Goal: Transaction & Acquisition: Purchase product/service

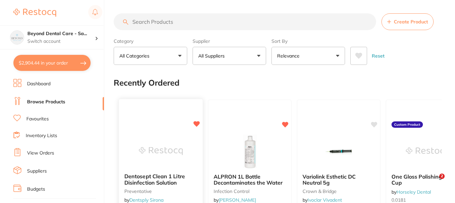
scroll to position [74, 0]
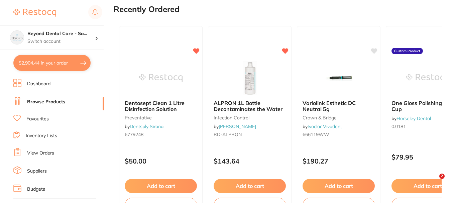
click at [178, 21] on div "Dentosept Clean 1 Litre Disinfection Solution preventative by Dentsply Sirona 6…" at bounding box center [278, 122] width 328 height 203
paste input "999118"
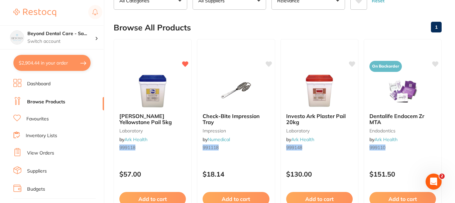
scroll to position [67, 0]
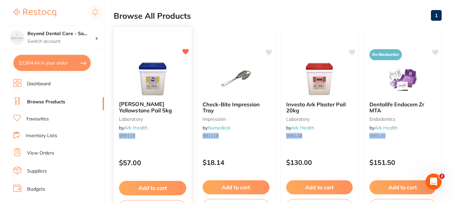
click at [149, 71] on img at bounding box center [153, 79] width 44 height 34
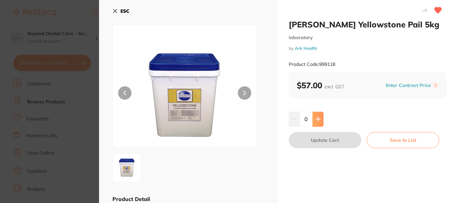
click at [317, 115] on button at bounding box center [317, 119] width 11 height 15
click at [313, 137] on button "Update Cart" at bounding box center [325, 140] width 73 height 16
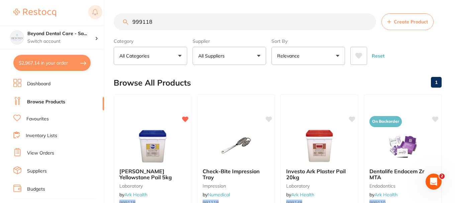
drag, startPoint x: 137, startPoint y: 19, endPoint x: 102, endPoint y: 20, distance: 35.4
click at [102, 20] on div "$2,967.14 Beyond Dental Care - Sa... Switch account Beyond Dental Care - Sandst…" at bounding box center [227, 101] width 455 height 203
paste input "CH2325984"
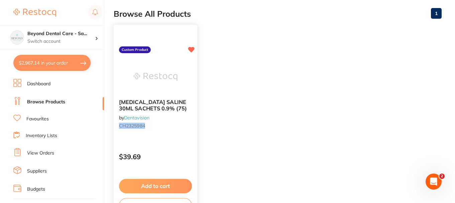
scroll to position [100, 0]
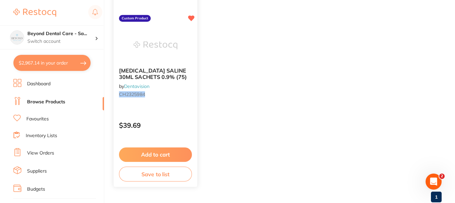
type input "CH2325984"
click at [154, 154] on button "Add to cart" at bounding box center [155, 154] width 73 height 14
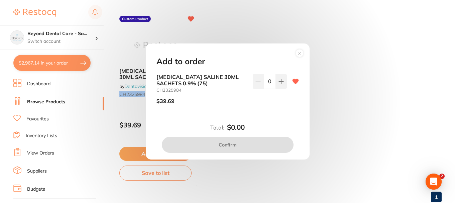
scroll to position [0, 0]
click at [279, 83] on icon at bounding box center [281, 81] width 5 height 5
type input "1"
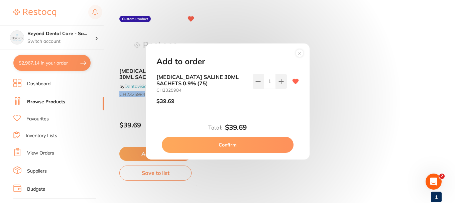
click at [231, 142] on button "Confirm" at bounding box center [228, 145] width 132 height 16
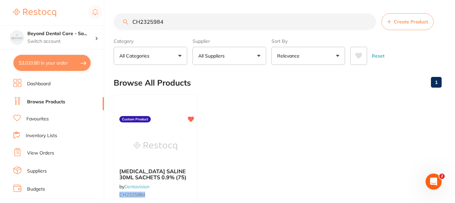
drag, startPoint x: 183, startPoint y: 23, endPoint x: 77, endPoint y: 22, distance: 105.7
click at [77, 22] on div "$3,010.80 Beyond Dental Care - Sa... Switch account Beyond Dental Care - Sandst…" at bounding box center [227, 101] width 455 height 203
paste input "WH190333"
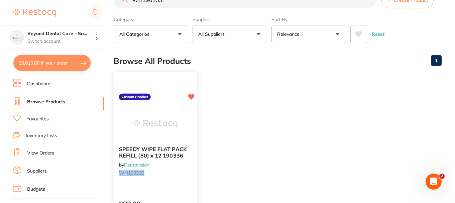
scroll to position [33, 0]
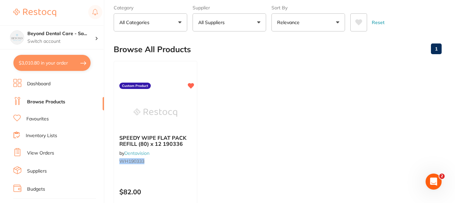
type input "WH190333"
click at [157, 111] on img at bounding box center [155, 112] width 43 height 33
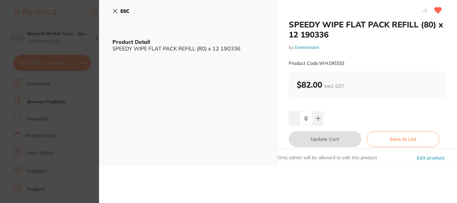
click at [313, 117] on button at bounding box center [317, 118] width 11 height 15
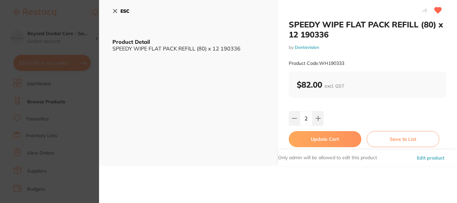
type input "2"
click at [308, 137] on button "Update Cart" at bounding box center [325, 139] width 73 height 16
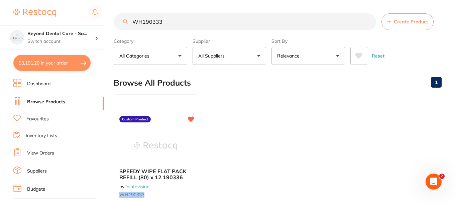
drag, startPoint x: 154, startPoint y: 21, endPoint x: 137, endPoint y: 15, distance: 17.8
click at [144, 17] on input "WH190333" at bounding box center [245, 21] width 262 height 17
click at [168, 25] on input "WH190333" at bounding box center [245, 21] width 262 height 17
drag, startPoint x: 172, startPoint y: 24, endPoint x: 94, endPoint y: 18, distance: 77.8
click at [94, 18] on div "$3,191.20 Beyond Dental Care - Sa... Switch account Beyond Dental Care - Sandst…" at bounding box center [227, 101] width 455 height 203
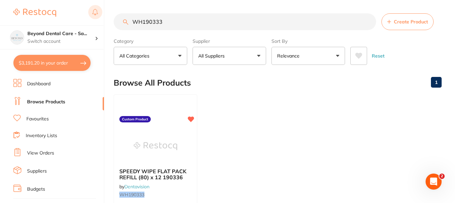
paste input "AS608"
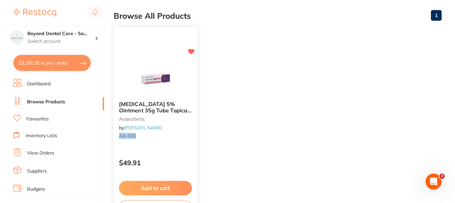
click at [161, 183] on button "Add to cart" at bounding box center [155, 188] width 73 height 14
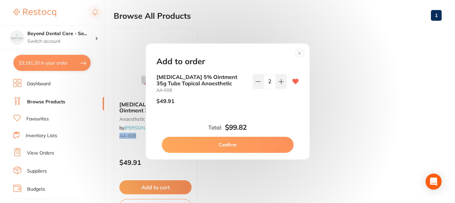
click at [241, 143] on button "Confirm" at bounding box center [228, 145] width 132 height 16
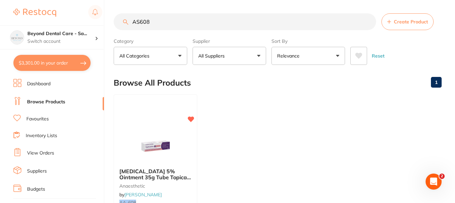
drag, startPoint x: 171, startPoint y: 27, endPoint x: 125, endPoint y: 21, distance: 46.5
click at [125, 22] on div "AS608 Create Product" at bounding box center [278, 21] width 328 height 17
paste input "TOK10942"
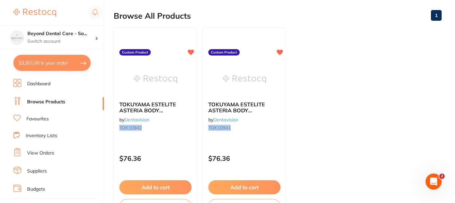
type input "TOK10942"
click at [155, 186] on button "Add to cart" at bounding box center [155, 188] width 73 height 14
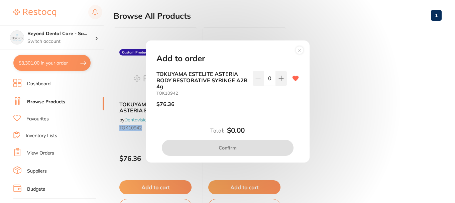
click at [281, 79] on icon at bounding box center [281, 78] width 5 height 5
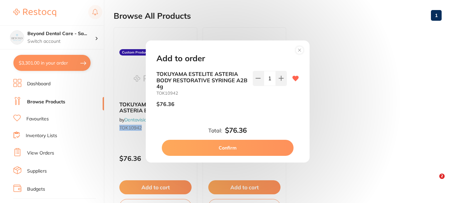
type input "1"
click at [227, 142] on button "Confirm" at bounding box center [228, 148] width 132 height 16
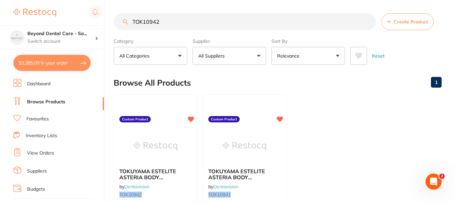
drag, startPoint x: 171, startPoint y: 25, endPoint x: 95, endPoint y: 24, distance: 76.6
click at [94, 24] on div "$3,385.00 Beyond Dental Care - Sa... Switch account Beyond Dental Care - Sandst…" at bounding box center [227, 101] width 455 height 203
paste input "809"
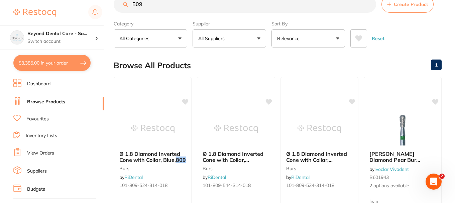
scroll to position [15, 0]
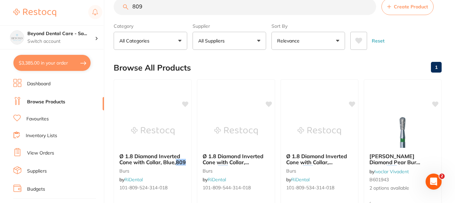
type input "809"
click at [27, 118] on link "Favourites" at bounding box center [37, 119] width 22 height 7
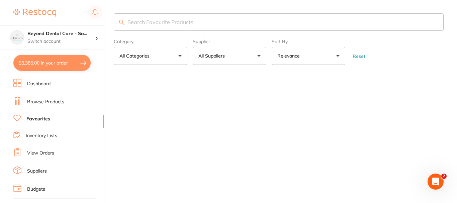
click at [146, 7] on main "Category All Categories All Categories No categories found Clear Category false…" at bounding box center [285, 46] width 343 height 92
click at [148, 19] on input "search" at bounding box center [279, 21] width 330 height 17
paste input "809"
type input "8"
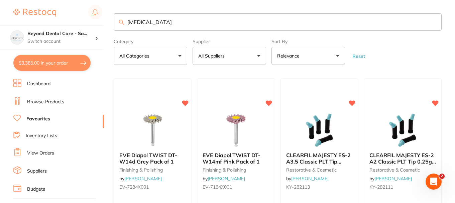
type input "articaine"
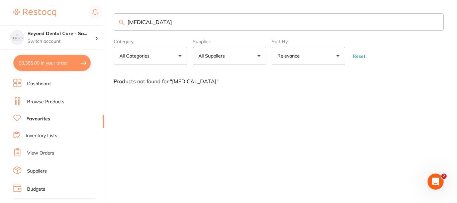
click at [49, 101] on link "Browse Products" at bounding box center [45, 102] width 37 height 7
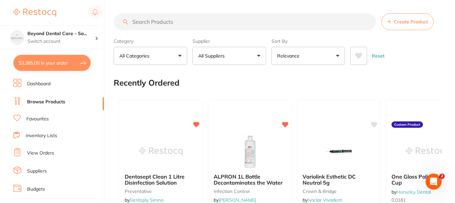
click at [149, 22] on input "search" at bounding box center [245, 21] width 262 height 17
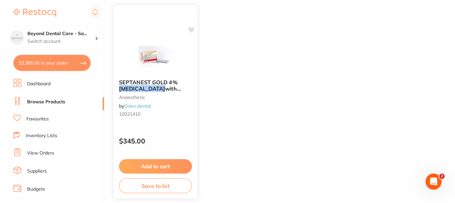
scroll to position [100, 0]
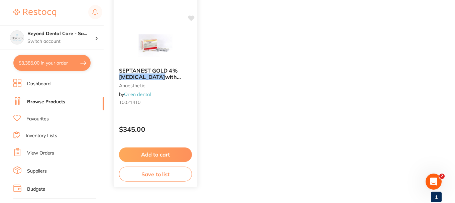
click at [183, 130] on p "$345.00" at bounding box center [155, 129] width 73 height 8
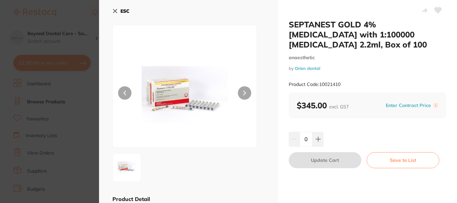
click at [120, 11] on button "ESC" at bounding box center [120, 10] width 17 height 11
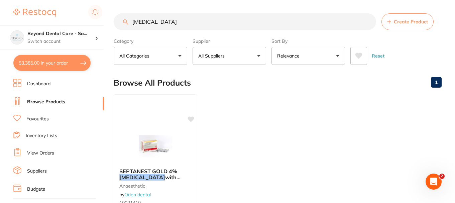
drag, startPoint x: 162, startPoint y: 18, endPoint x: 81, endPoint y: 24, distance: 81.8
click at [81, 24] on div "$3,385.00 Beyond Dental Care - Sa... Switch account Beyond Dental Care - Sandst…" at bounding box center [227, 101] width 455 height 203
paste input "A012D02501504"
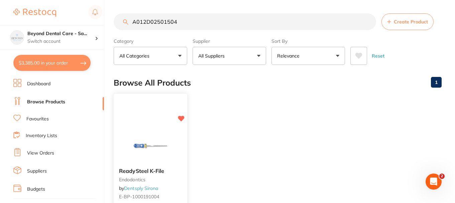
type input "A012D02501504"
click at [163, 152] on img at bounding box center [150, 146] width 44 height 34
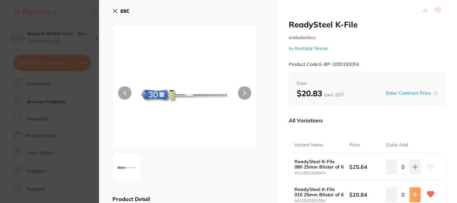
click at [413, 164] on icon at bounding box center [414, 166] width 5 height 5
type input "2"
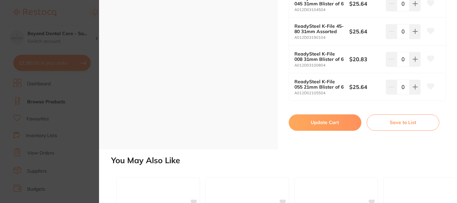
scroll to position [2073, 0]
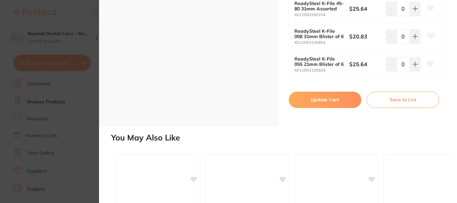
click at [310, 103] on button "Update Cart" at bounding box center [325, 100] width 73 height 16
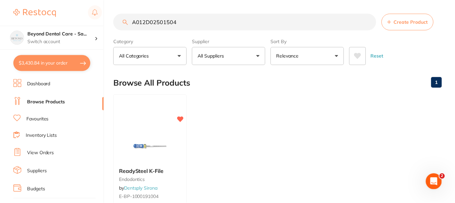
scroll to position [0, 0]
drag, startPoint x: 153, startPoint y: 21, endPoint x: 72, endPoint y: 18, distance: 81.3
click at [70, 19] on div "$3,430.84 Beyond Dental Care - Sa... Switch account Beyond Dental Care - Sandst…" at bounding box center [227, 101] width 455 height 203
paste input "7-OC8"
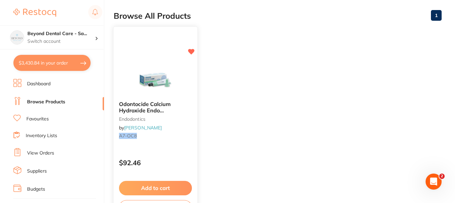
scroll to position [0, 0]
type input "A7-OC8"
click at [158, 180] on div "Add to cart Save to list" at bounding box center [156, 198] width 84 height 45
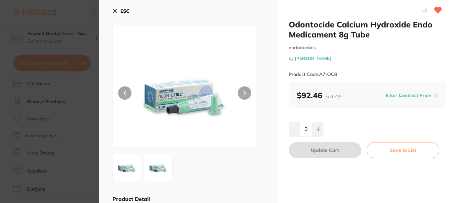
click at [315, 128] on icon at bounding box center [317, 128] width 5 height 5
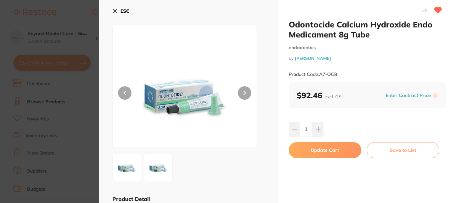
type input "1"
click at [313, 154] on button "Update Cart" at bounding box center [325, 150] width 73 height 16
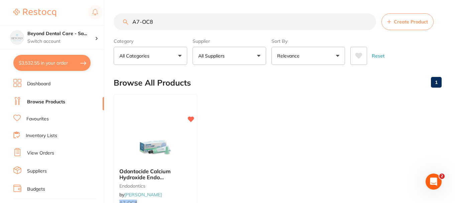
drag, startPoint x: 163, startPoint y: 23, endPoint x: 124, endPoint y: 23, distance: 39.1
click at [127, 23] on div "A7-OC8 Create Product" at bounding box center [278, 21] width 328 height 17
paste input "KY-282110"
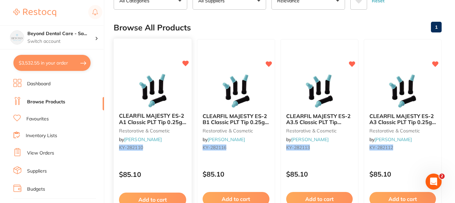
scroll to position [67, 0]
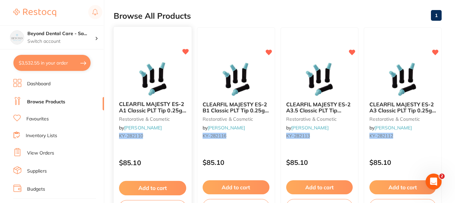
type input "KY-282110"
click at [152, 186] on button "Add to cart" at bounding box center [152, 188] width 67 height 14
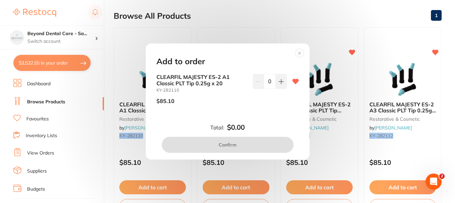
click at [281, 84] on icon at bounding box center [281, 81] width 5 height 5
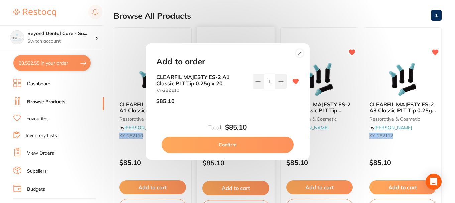
click at [220, 145] on button "Confirm" at bounding box center [228, 145] width 132 height 16
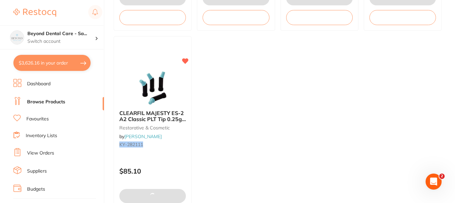
scroll to position [267, 0]
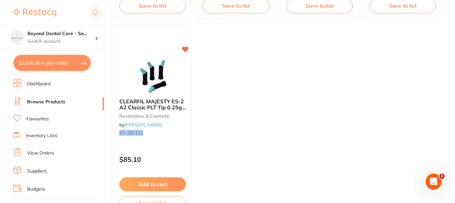
drag, startPoint x: 166, startPoint y: 179, endPoint x: 229, endPoint y: 145, distance: 71.8
click at [166, 179] on button "Add to cart" at bounding box center [152, 184] width 67 height 14
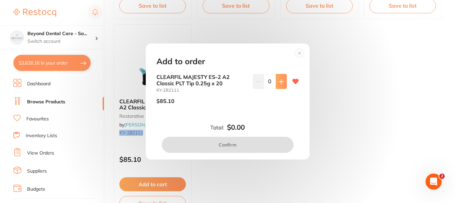
click at [279, 81] on icon at bounding box center [281, 81] width 4 height 4
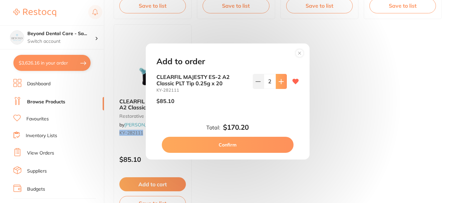
click at [279, 81] on icon at bounding box center [281, 81] width 4 height 4
click at [280, 82] on icon at bounding box center [281, 81] width 4 height 4
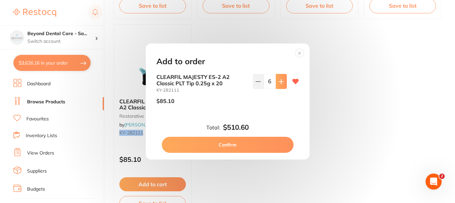
click at [280, 82] on icon at bounding box center [281, 81] width 4 height 4
click at [280, 82] on icon at bounding box center [281, 81] width 5 height 5
type input "8"
click at [269, 143] on button "Confirm" at bounding box center [228, 145] width 132 height 16
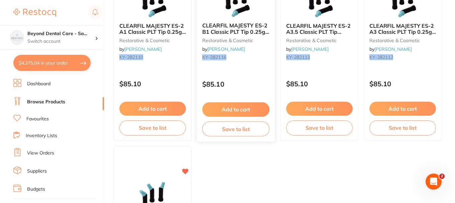
scroll to position [134, 0]
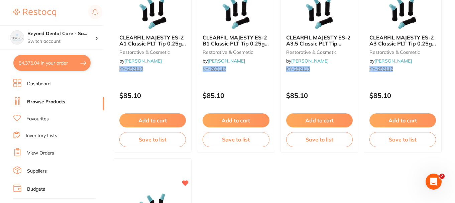
click at [311, 117] on button "Add to cart" at bounding box center [319, 120] width 67 height 14
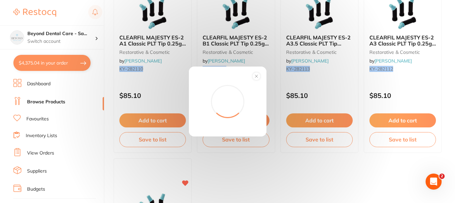
click at [266, 74] on div "Add to order Total: -- Confirm" at bounding box center [228, 102] width 78 height 70
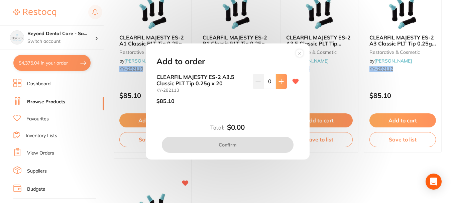
click at [279, 81] on icon at bounding box center [281, 81] width 4 height 4
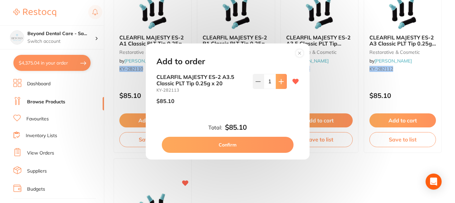
click at [279, 81] on icon at bounding box center [281, 81] width 4 height 4
type input "2"
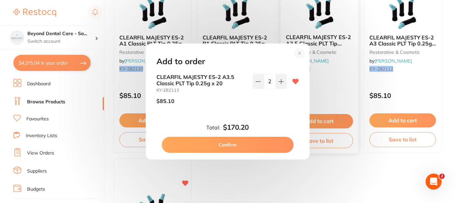
drag, startPoint x: 261, startPoint y: 143, endPoint x: 303, endPoint y: 133, distance: 42.6
click at [261, 142] on button "Confirm" at bounding box center [228, 145] width 132 height 16
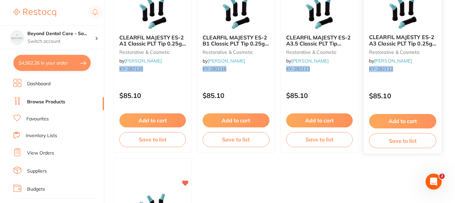
click at [404, 119] on button "Add to cart" at bounding box center [402, 121] width 67 height 14
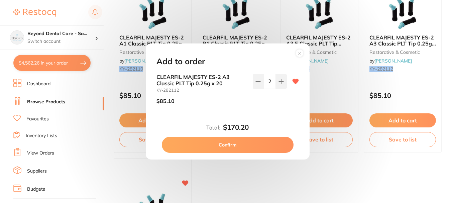
click at [279, 79] on icon at bounding box center [281, 81] width 5 height 5
type input "4"
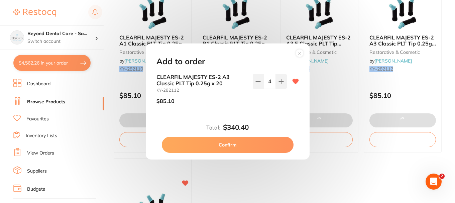
click at [255, 139] on button "Confirm" at bounding box center [228, 145] width 132 height 16
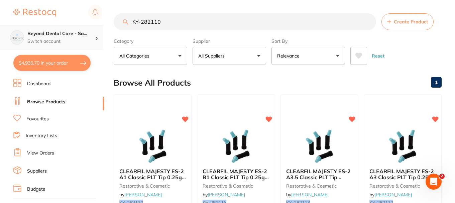
drag, startPoint x: 164, startPoint y: 22, endPoint x: 97, endPoint y: 29, distance: 67.6
click at [97, 29] on div "$4,936.70 Beyond Dental Care - Sa... Switch account Beyond Dental Care - Sandst…" at bounding box center [227, 101] width 455 height 203
paste input "1611"
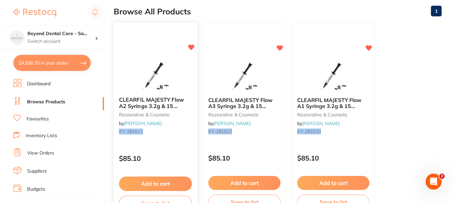
scroll to position [100, 0]
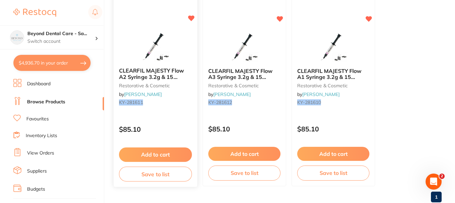
type input "KY-281611"
click at [172, 152] on button "Add to cart" at bounding box center [155, 154] width 73 height 14
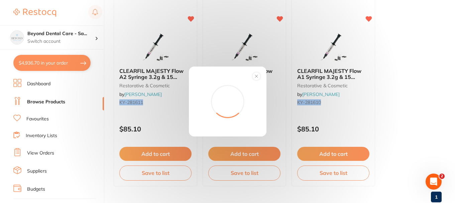
scroll to position [0, 0]
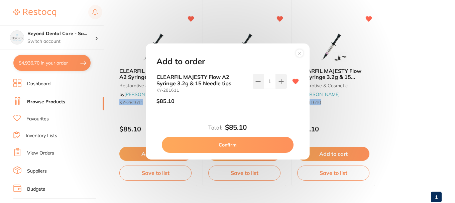
click at [282, 82] on button at bounding box center [281, 81] width 11 height 15
type input "2"
click at [221, 144] on button "Confirm" at bounding box center [228, 145] width 132 height 16
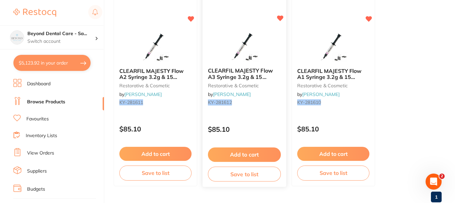
click at [227, 150] on button "Add to cart" at bounding box center [244, 154] width 73 height 14
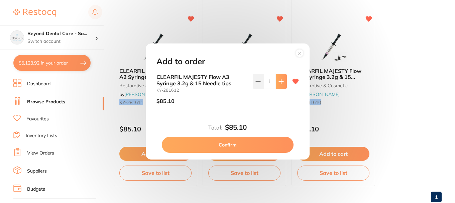
click at [279, 80] on icon at bounding box center [281, 81] width 5 height 5
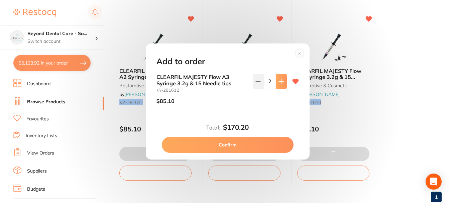
type input "2"
click at [231, 140] on button "Confirm" at bounding box center [228, 145] width 132 height 16
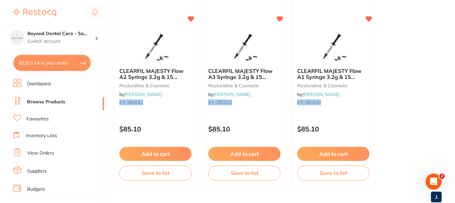
click at [336, 154] on button "Add to cart" at bounding box center [333, 154] width 72 height 14
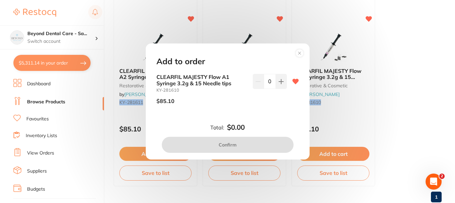
click at [280, 83] on icon at bounding box center [281, 81] width 4 height 4
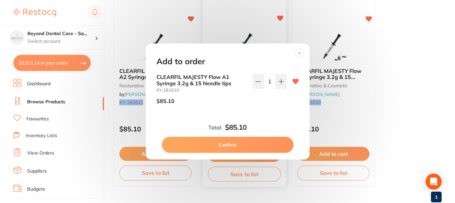
click at [231, 139] on button "Confirm" at bounding box center [228, 145] width 132 height 16
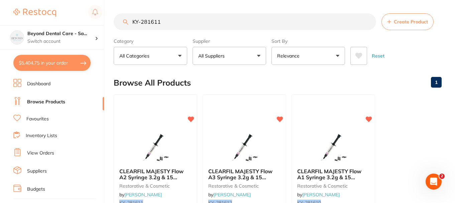
drag, startPoint x: 156, startPoint y: 18, endPoint x: 103, endPoint y: 10, distance: 53.2
click at [104, 10] on div "$5,404.75 Beyond Dental Care - Sa... Switch account Beyond Dental Care - Sandst…" at bounding box center [227, 101] width 455 height 203
paste input "GC-FUJIPLUSCAP"
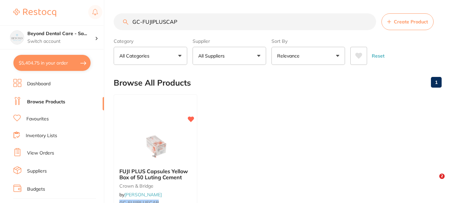
type input "GC-FUJIPLUSCAP"
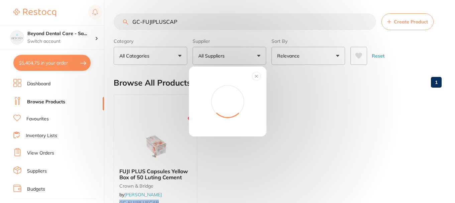
scroll to position [100, 0]
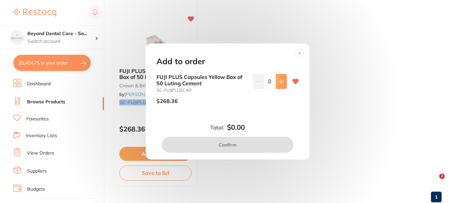
click at [280, 83] on icon at bounding box center [281, 81] width 4 height 4
type input "1"
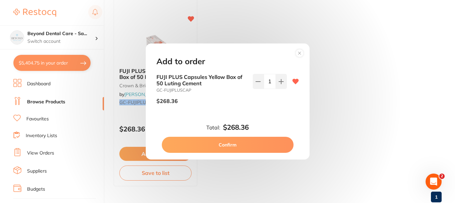
scroll to position [0, 0]
click at [228, 149] on button "Confirm" at bounding box center [228, 145] width 132 height 16
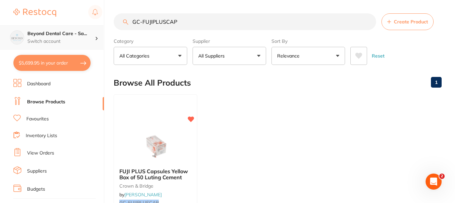
drag, startPoint x: 145, startPoint y: 22, endPoint x: 88, endPoint y: 31, distance: 57.8
click at [89, 32] on div "$5,699.95 Beyond Dental Care - Sa... Switch account Beyond Dental Care - Sandst…" at bounding box center [227, 101] width 455 height 203
paste input "SP-4049-100"
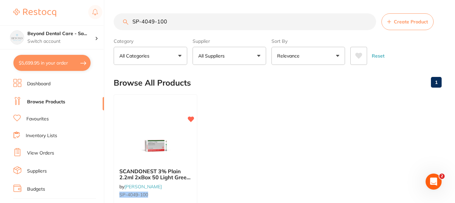
type input "SP-4049-100"
click at [165, 125] on div "SCANDONEST 3% Plain 2.2ml 2xBox 50 Light Green label by Henry Schein Halas SP-4…" at bounding box center [156, 190] width 84 height 192
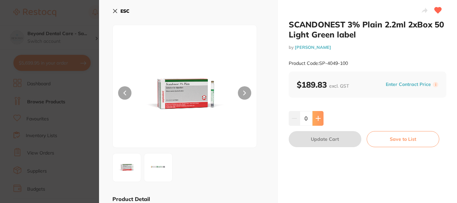
click at [317, 115] on button at bounding box center [317, 118] width 11 height 15
type input "1"
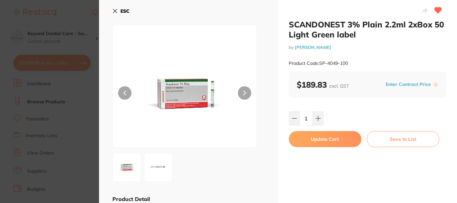
click at [310, 138] on button "Update Cart" at bounding box center [325, 139] width 73 height 16
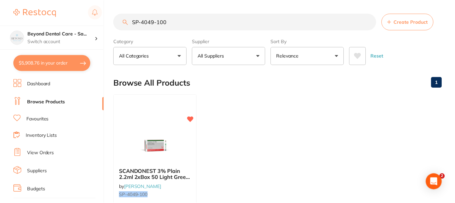
scroll to position [1, 0]
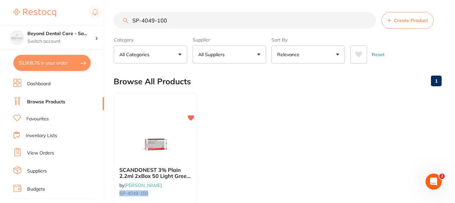
scroll to position [1, 0]
drag, startPoint x: 181, startPoint y: 21, endPoint x: 103, endPoint y: 20, distance: 77.6
click at [103, 20] on div "$5,908.76 Beyond Dental Care - Sa... Switch account Beyond Dental Care - Sandst…" at bounding box center [227, 100] width 455 height 203
paste input "HS-9883765"
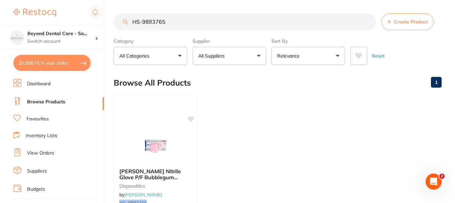
scroll to position [33, 0]
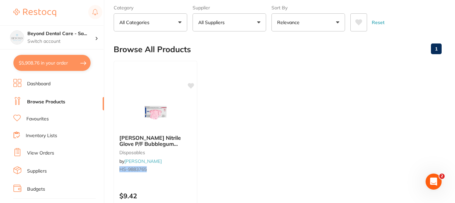
type input "HS-9883765"
click at [170, 106] on img at bounding box center [155, 112] width 43 height 33
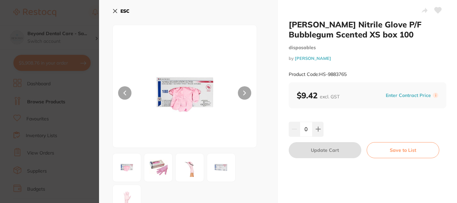
click at [304, 129] on input "0" at bounding box center [306, 129] width 13 height 15
click at [310, 130] on input "120" at bounding box center [306, 129] width 13 height 15
type input "12"
click at [351, 129] on div "12" at bounding box center [367, 129] width 157 height 15
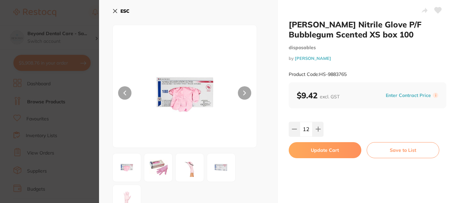
click at [326, 151] on button "Update Cart" at bounding box center [325, 150] width 73 height 16
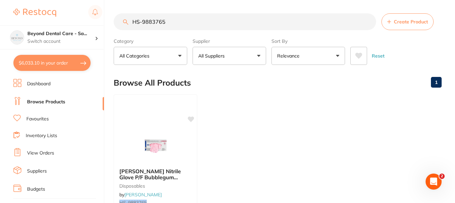
drag, startPoint x: 169, startPoint y: 21, endPoint x: 108, endPoint y: 23, distance: 61.2
click at [108, 23] on div "$6,033.10 Beyond Dental Care - Sa... Switch account Beyond Dental Care - Sandst…" at bounding box center [227, 101] width 455 height 203
paste input "002938"
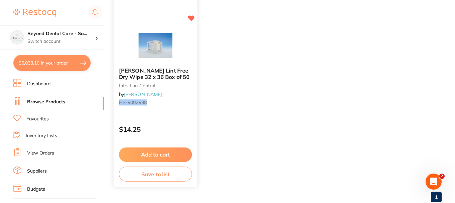
type input "HS-9002938"
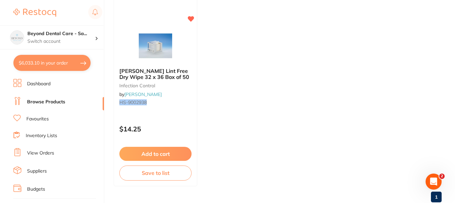
click at [151, 153] on button "Add to cart" at bounding box center [155, 154] width 72 height 14
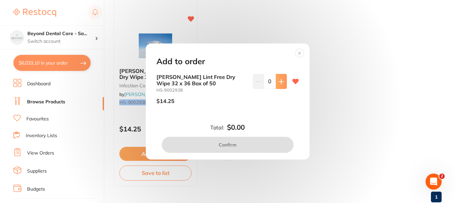
click at [283, 80] on button at bounding box center [281, 81] width 11 height 15
type input "1"
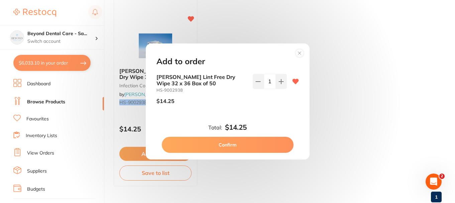
click at [239, 142] on button "Confirm" at bounding box center [228, 145] width 132 height 16
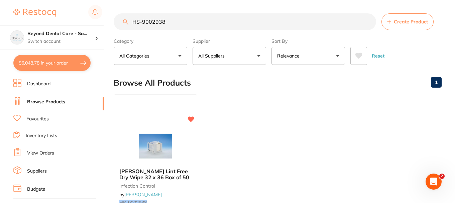
drag, startPoint x: 175, startPoint y: 16, endPoint x: 105, endPoint y: 22, distance: 70.4
click at [105, 22] on div "$6,048.78 Beyond Dental Care - Sa... Switch account Beyond Dental Care - Sandst…" at bounding box center [227, 101] width 455 height 203
paste input "RD-ALPRON"
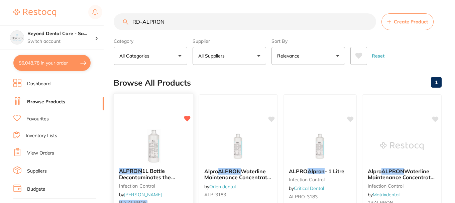
type input "RD-ALPRON"
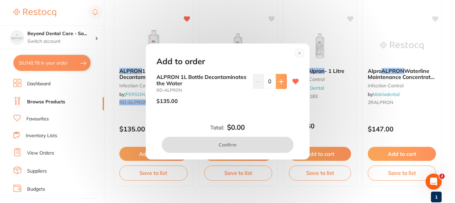
click at [279, 80] on icon at bounding box center [281, 81] width 5 height 5
type input "1"
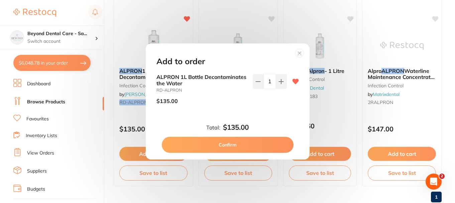
click at [217, 143] on button "Confirm" at bounding box center [228, 145] width 132 height 16
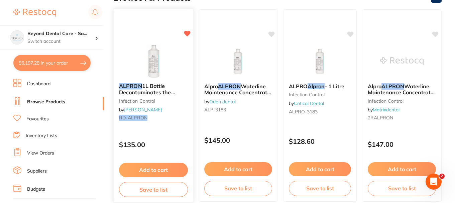
scroll to position [100, 0]
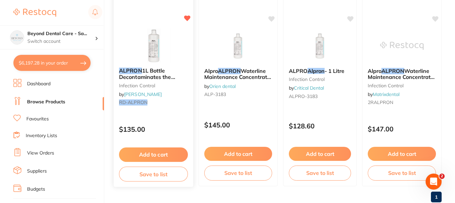
click at [158, 152] on button "Add to cart" at bounding box center [153, 154] width 69 height 14
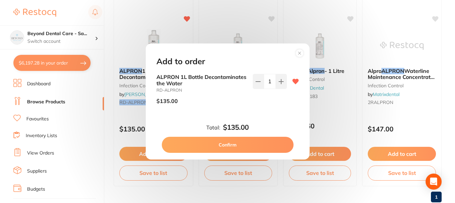
click at [223, 145] on button "Confirm" at bounding box center [228, 145] width 132 height 16
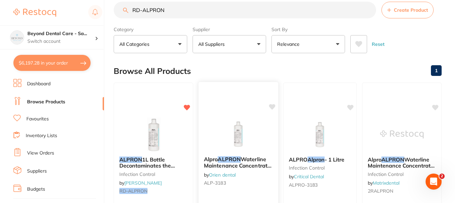
scroll to position [0, 0]
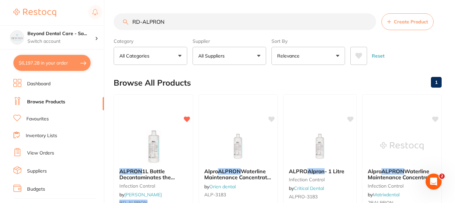
drag, startPoint x: 183, startPoint y: 25, endPoint x: 79, endPoint y: 18, distance: 103.9
click at [79, 18] on div "$6,197.28 Beyond Dental Care - Sa... Switch account Beyond Dental Care - Sandst…" at bounding box center [227, 101] width 455 height 203
paste input "KV-1.005.4525"
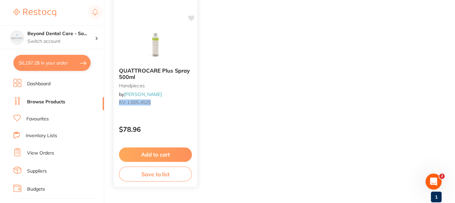
type input "KV-1.005.4525"
click at [166, 150] on button "Add to cart" at bounding box center [155, 154] width 73 height 14
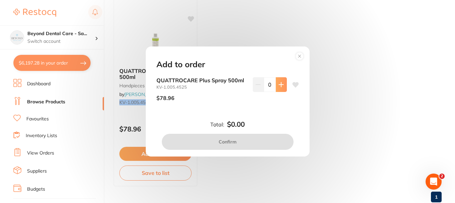
click at [278, 81] on button at bounding box center [281, 84] width 11 height 15
type input "1"
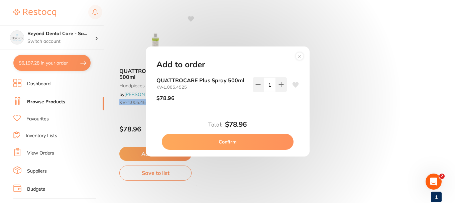
click at [206, 143] on button "Confirm" at bounding box center [228, 142] width 132 height 16
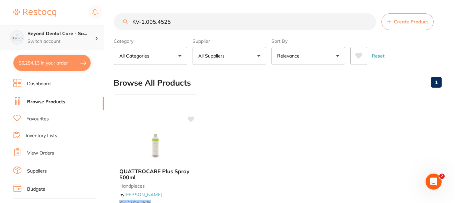
scroll to position [0, 0]
drag, startPoint x: 178, startPoint y: 24, endPoint x: 63, endPoint y: 35, distance: 115.9
click at [40, 37] on div "$6,284.13 Beyond Dental Care - Sa... Switch account Beyond Dental Care - Sandst…" at bounding box center [227, 101] width 455 height 203
paste input "669088WW"
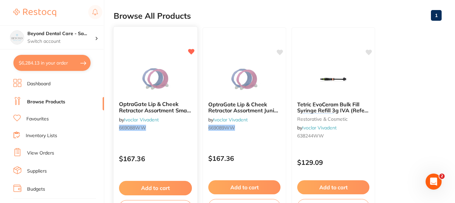
scroll to position [0, 0]
type input "669088WW"
click at [157, 188] on button "Add to cart" at bounding box center [155, 187] width 72 height 14
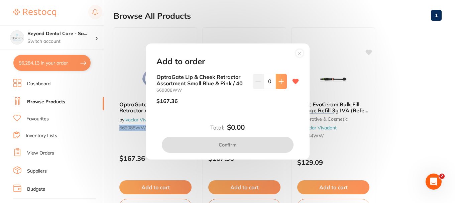
click at [276, 84] on button at bounding box center [281, 81] width 11 height 15
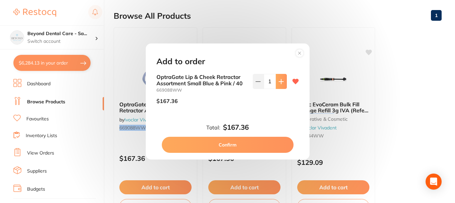
type input "1"
click at [227, 144] on button "Confirm" at bounding box center [228, 145] width 132 height 16
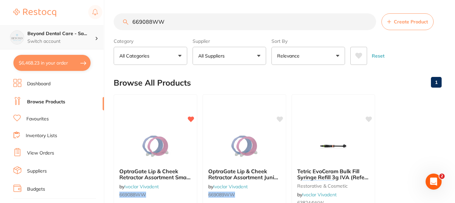
drag, startPoint x: 165, startPoint y: 22, endPoint x: 85, endPoint y: 28, distance: 80.1
click at [85, 28] on div "$6,468.23 Beyond Dental Care - Sa... Switch account Beyond Dental Care - Sandst…" at bounding box center [227, 101] width 455 height 203
paste input "716916"
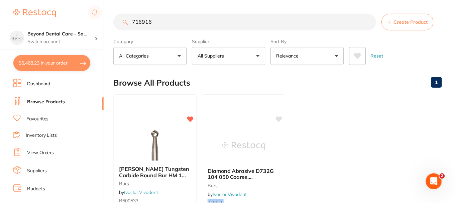
scroll to position [32, 0]
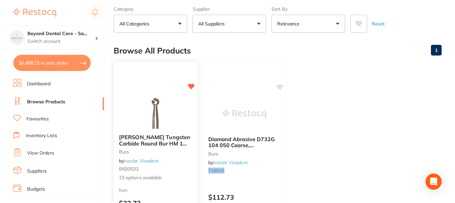
type input "716916"
click at [173, 129] on div "Meisinger Tungsten Carbide Round Bur HM 1 204 006 / 5 burs by Ivoclar Vivadent …" at bounding box center [156, 158] width 84 height 58
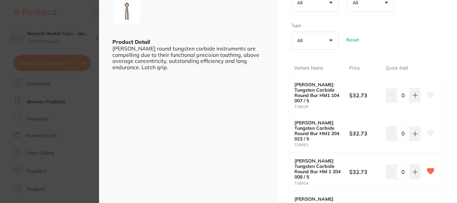
scroll to position [167, 0]
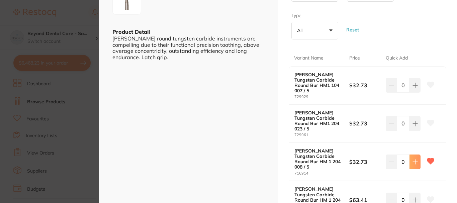
click at [413, 88] on icon at bounding box center [414, 85] width 5 height 5
type input "1"
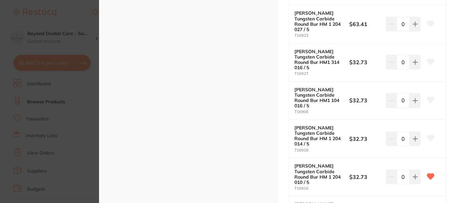
scroll to position [368, 0]
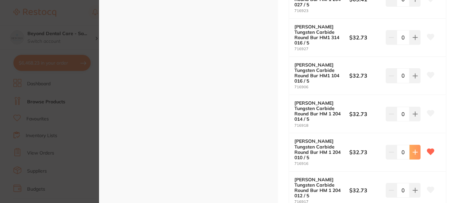
type input "1"
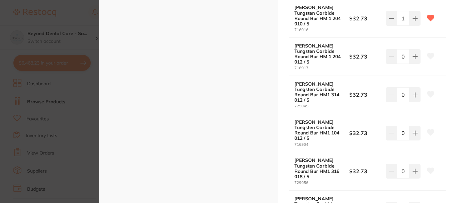
scroll to position [0, 0]
type input "1"
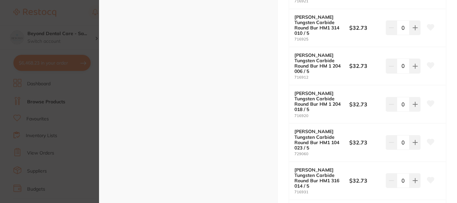
scroll to position [869, 0]
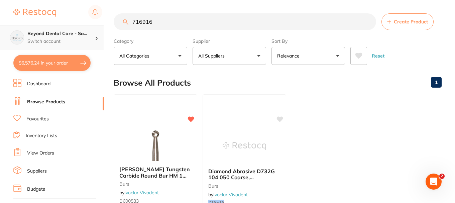
scroll to position [0, 0]
drag, startPoint x: 169, startPoint y: 29, endPoint x: 82, endPoint y: 27, distance: 86.6
click at [82, 28] on div "$6,576.24 Beyond Dental Care - Sa... Switch account Beyond Dental Care - Sandst…" at bounding box center [227, 101] width 455 height 203
paste input "MO2BR"
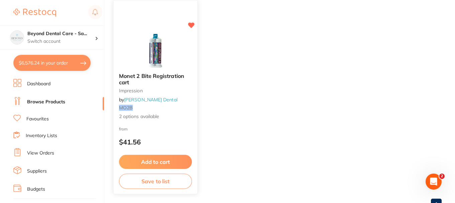
scroll to position [118, 0]
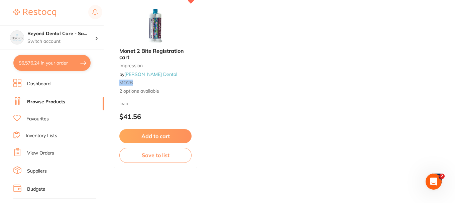
drag, startPoint x: 155, startPoint y: 133, endPoint x: 194, endPoint y: 138, distance: 39.4
click at [155, 134] on button "Add to cart" at bounding box center [155, 136] width 72 height 14
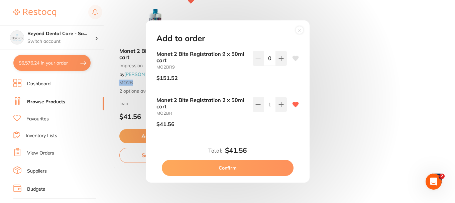
scroll to position [0, 0]
click at [225, 166] on button "Confirm" at bounding box center [228, 168] width 132 height 16
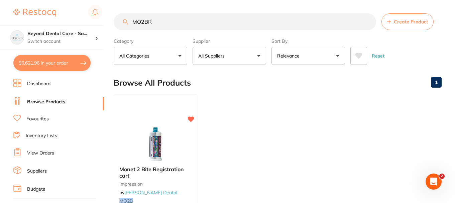
drag, startPoint x: 166, startPoint y: 22, endPoint x: 96, endPoint y: 22, distance: 70.5
click at [96, 22] on div "$6,621.96 Beyond Dental Care - Sa... Switch account Beyond Dental Care - Sandst…" at bounding box center [227, 101] width 455 height 203
paste input "PUTY"
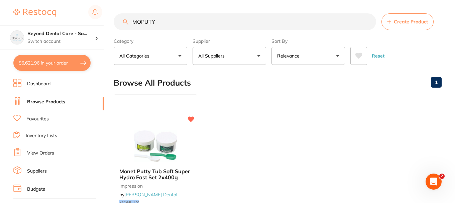
click at [162, 109] on div at bounding box center [155, 103] width 83 height 17
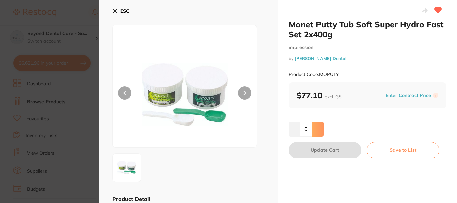
click at [319, 129] on icon at bounding box center [318, 129] width 4 height 4
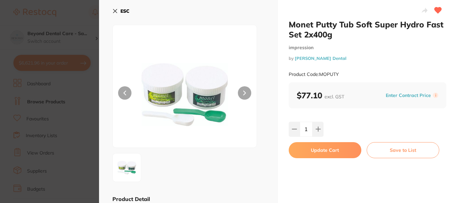
click at [316, 153] on button "Update Cart" at bounding box center [325, 150] width 73 height 16
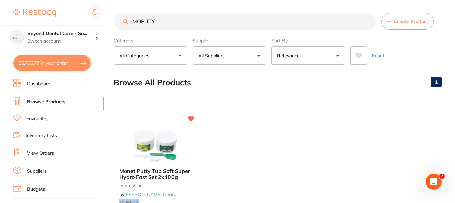
drag, startPoint x: 158, startPoint y: 21, endPoint x: 73, endPoint y: 21, distance: 84.6
click at [73, 21] on div "$6,706.77 Beyond Dental Care - Sa... Switch account Beyond Dental Care - Sandst…" at bounding box center [227, 101] width 455 height 203
paste input "TM-1954N"
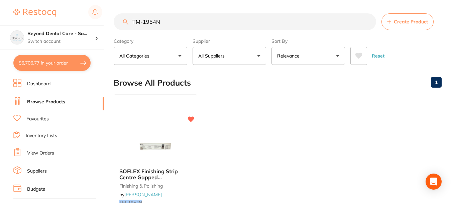
scroll to position [33, 0]
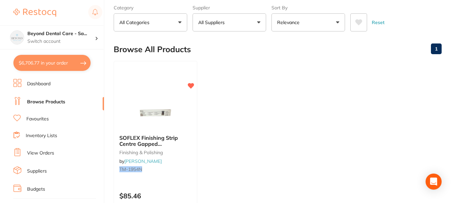
type input "TM-1954N"
click at [162, 123] on img at bounding box center [155, 112] width 43 height 33
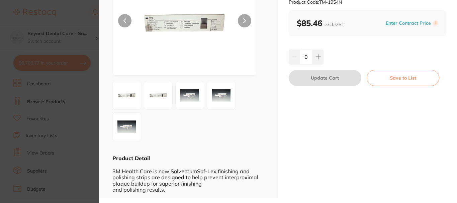
scroll to position [39, 0]
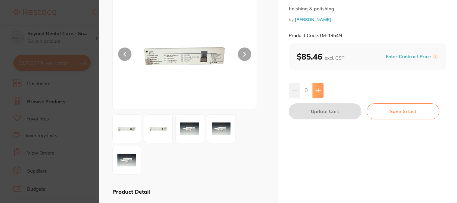
click at [320, 88] on button at bounding box center [317, 90] width 11 height 15
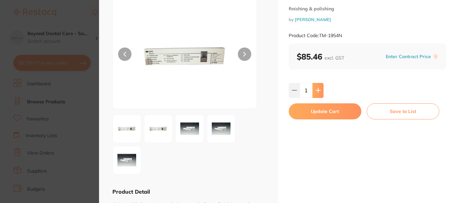
click at [316, 93] on button at bounding box center [317, 90] width 11 height 15
type input "3"
click at [304, 112] on button "Update Cart" at bounding box center [325, 111] width 73 height 16
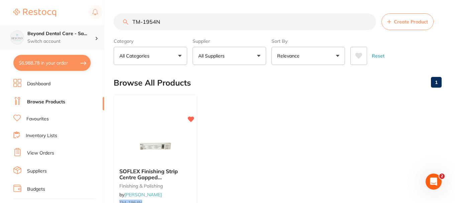
scroll to position [0, 0]
drag, startPoint x: 176, startPoint y: 22, endPoint x: 77, endPoint y: 38, distance: 100.3
click at [77, 38] on div "$6,988.78 Beyond Dental Care - Sa... Switch account Beyond Dental Care - Sandst…" at bounding box center [227, 101] width 455 height 203
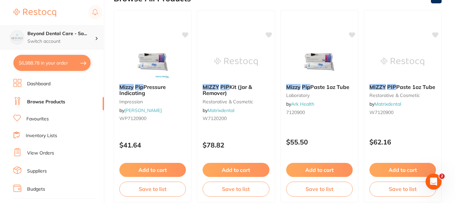
scroll to position [74, 0]
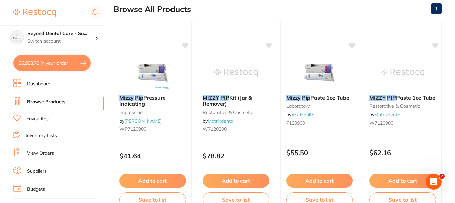
type input "mizzy pip"
click at [170, 73] on img at bounding box center [152, 72] width 43 height 33
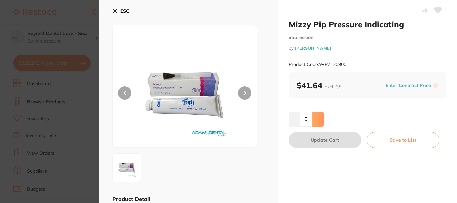
click at [313, 120] on button at bounding box center [317, 119] width 11 height 15
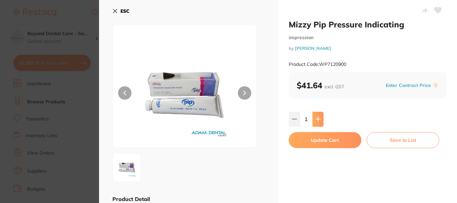
click at [313, 120] on button at bounding box center [317, 119] width 11 height 15
type input "2"
drag, startPoint x: 347, startPoint y: 65, endPoint x: 318, endPoint y: 66, distance: 28.4
click at [318, 66] on small "Product Code: WP7120900" at bounding box center [318, 65] width 58 height 6
copy small "WP7120900"
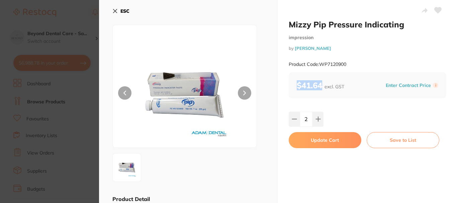
drag, startPoint x: 321, startPoint y: 84, endPoint x: 292, endPoint y: 84, distance: 29.1
click at [292, 84] on div "$41.64 excl. GST Enter Contract Price i" at bounding box center [367, 85] width 157 height 26
copy b "$41.64"
click at [90, 30] on section "Mizzy Pip Pressure Indicating impression by Adam Dental Product Code: WP7120900…" at bounding box center [228, 101] width 457 height 203
click at [116, 78] on h2 "Browse All Products" at bounding box center [152, 82] width 77 height 9
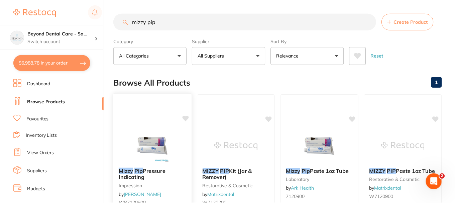
scroll to position [74, 0]
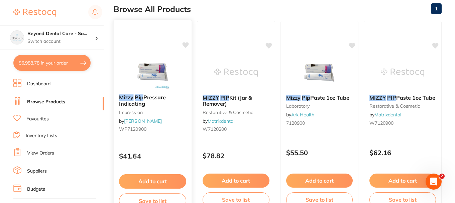
click at [156, 180] on button "Add to cart" at bounding box center [152, 181] width 67 height 14
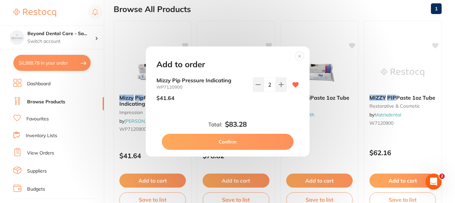
click at [233, 138] on button "Confirm" at bounding box center [228, 142] width 132 height 16
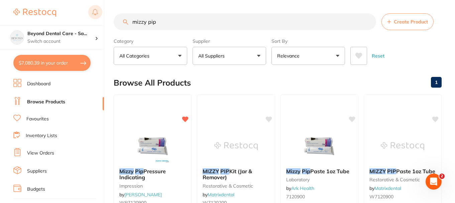
drag, startPoint x: 164, startPoint y: 24, endPoint x: 100, endPoint y: 16, distance: 64.0
click at [105, 17] on div "$7,080.39 Beyond Dental Care - Sa... Switch account Beyond Dental Care - Sandst…" at bounding box center [227, 101] width 455 height 203
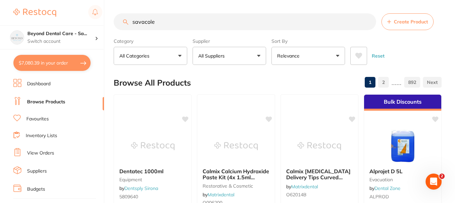
type input "savacole"
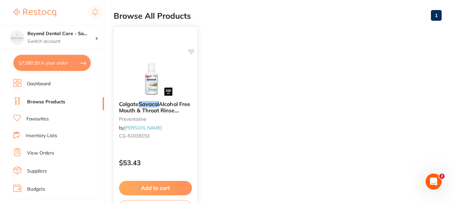
click at [174, 121] on small "preventative" at bounding box center [155, 118] width 73 height 5
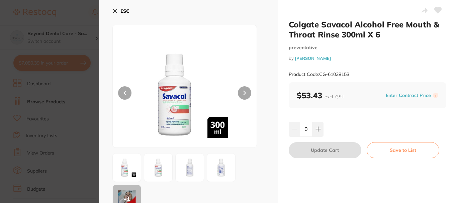
click at [354, 74] on div "Product Code: CG-61038153" at bounding box center [367, 74] width 157 height 16
drag, startPoint x: 352, startPoint y: 74, endPoint x: 320, endPoint y: 78, distance: 32.7
click at [320, 78] on div "Product Code: CG-61038153" at bounding box center [367, 74] width 157 height 16
copy small "CG-61038153"
drag, startPoint x: 323, startPoint y: 98, endPoint x: 296, endPoint y: 101, distance: 27.3
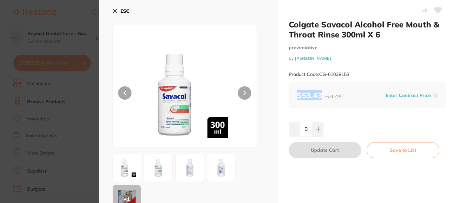
click at [296, 101] on div "$53.43 excl. GST Enter Contract Price i" at bounding box center [367, 95] width 157 height 26
copy b "$53.43"
click at [319, 125] on button at bounding box center [317, 129] width 11 height 15
type input "1"
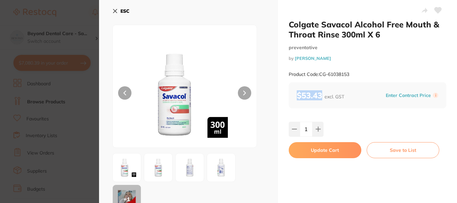
click at [317, 146] on button "Update Cart" at bounding box center [325, 150] width 73 height 16
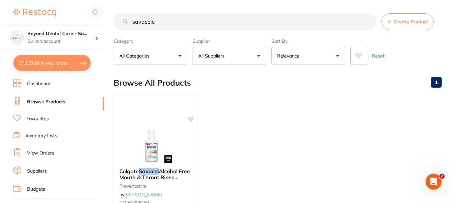
drag, startPoint x: 166, startPoint y: 20, endPoint x: 53, endPoint y: 11, distance: 112.3
click at [70, 14] on div "$7,139.16 Beyond Dental Care - Sa... Switch account Beyond Dental Care - Sandst…" at bounding box center [227, 101] width 455 height 203
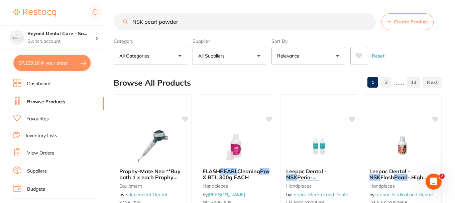
type input "NSK pearl powder"
drag, startPoint x: 185, startPoint y: 19, endPoint x: 79, endPoint y: 20, distance: 105.7
click at [79, 21] on div "$7,139.16 Beyond Dental Care - Sa... Switch account Beyond Dental Care - Sandst…" at bounding box center [227, 101] width 455 height 203
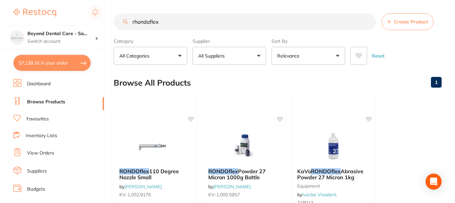
click at [138, 23] on input "rhondoflex" at bounding box center [245, 21] width 262 height 17
click at [164, 20] on input "rondoflex" at bounding box center [245, 21] width 262 height 17
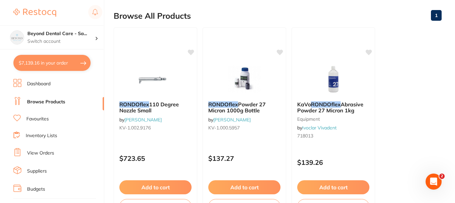
type input "rondoflex"
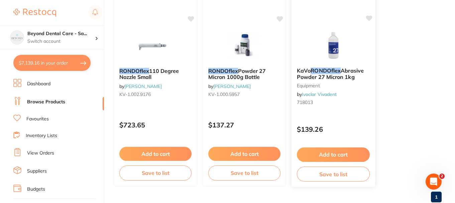
click at [368, 19] on icon at bounding box center [369, 18] width 6 height 6
click at [331, 87] on small "equipment" at bounding box center [333, 85] width 73 height 5
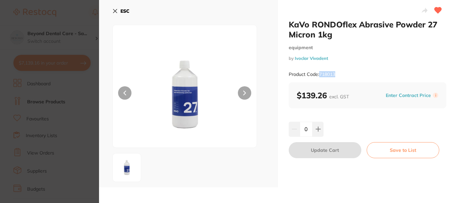
drag, startPoint x: 339, startPoint y: 75, endPoint x: 320, endPoint y: 79, distance: 19.5
click at [320, 79] on div "Product Code: 718013" at bounding box center [367, 74] width 157 height 16
copy small "718013"
drag, startPoint x: 328, startPoint y: 97, endPoint x: 295, endPoint y: 98, distance: 33.4
click at [295, 98] on div "$139.26 excl. GST Enter Contract Price i" at bounding box center [367, 95] width 157 height 26
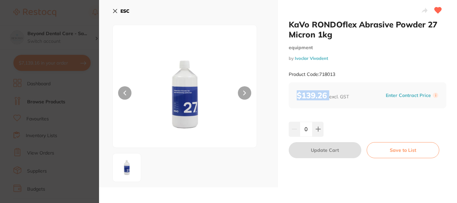
copy b "$139.26"
click at [316, 132] on icon at bounding box center [317, 128] width 5 height 5
type input "1"
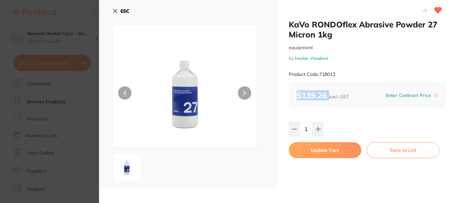
click at [314, 149] on button "Update Cart" at bounding box center [325, 150] width 73 height 16
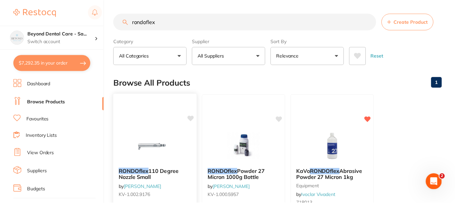
scroll to position [100, 0]
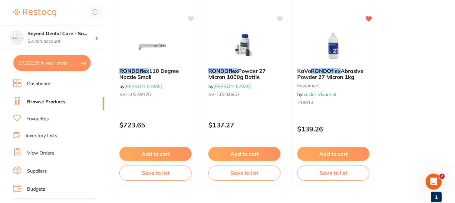
click at [51, 105] on link "Browse Products" at bounding box center [46, 102] width 38 height 7
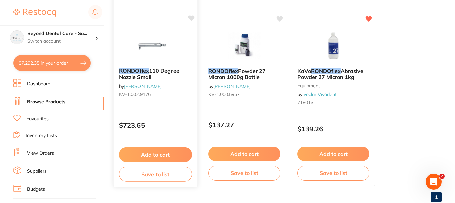
scroll to position [0, 0]
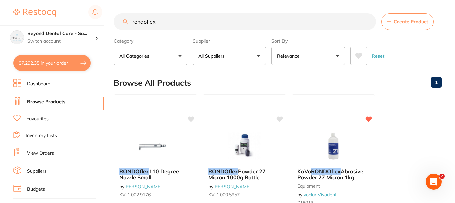
drag, startPoint x: 167, startPoint y: 22, endPoint x: 94, endPoint y: 23, distance: 73.6
click at [94, 23] on div "$7,292.35 Beyond Dental Care - Sa... Switch account Beyond Dental Care - Sandst…" at bounding box center [227, 101] width 455 height 203
paste input "TM-NICHRODLL4"
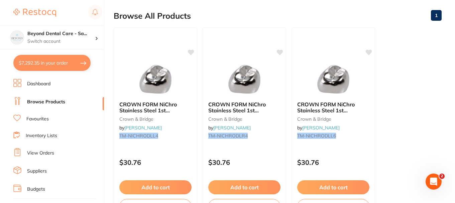
scroll to position [100, 0]
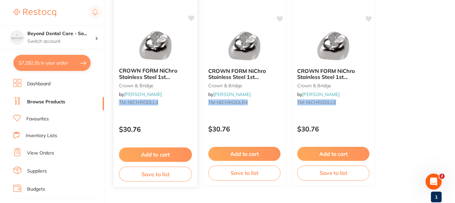
type input "TM-NICHRODLL4"
click at [186, 80] on span "CROWN FORM NiChro Stainless Steel 1st Molar DLL4 Pk of 2" at bounding box center [153, 79] width 69 height 25
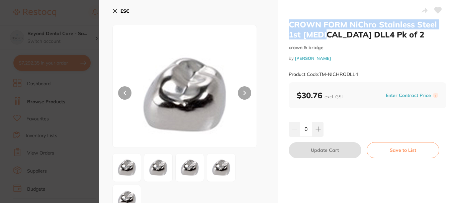
drag, startPoint x: 287, startPoint y: 25, endPoint x: 325, endPoint y: 35, distance: 39.2
click at [325, 35] on div "CROWN FORM NiChro Stainless Steel 1st Molar DLL4 Pk of 2 crown & bridge by Henr…" at bounding box center [367, 141] width 179 height 283
copy h2 "CROWN FORM NiChro Stainless Steel 1st Molar"
click at [312, 169] on div "CROWN FORM NiChro Stainless Steel 1st Molar DLL4 Pk of 2 crown & bridge by Henr…" at bounding box center [367, 141] width 179 height 283
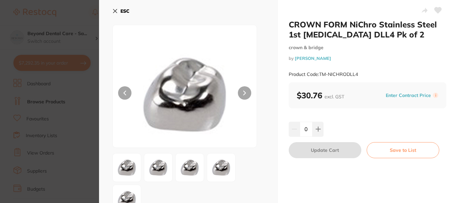
click at [316, 180] on div "CROWN FORM NiChro Stainless Steel 1st Molar DLL4 Pk of 2 crown & bridge by Henr…" at bounding box center [367, 141] width 179 height 283
click at [117, 14] on button "ESC" at bounding box center [120, 10] width 17 height 11
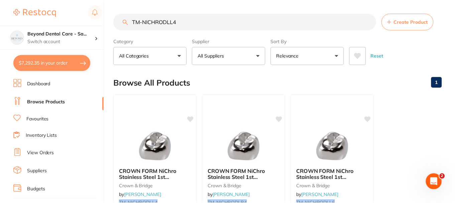
scroll to position [100, 0]
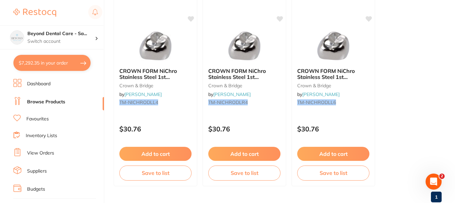
click at [47, 103] on link "Browse Products" at bounding box center [46, 102] width 38 height 7
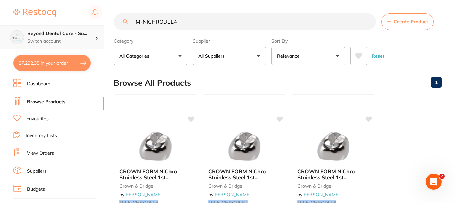
drag, startPoint x: 185, startPoint y: 25, endPoint x: 95, endPoint y: 27, distance: 90.0
click at [95, 27] on div "$7,292.35 Beyond Dental Care - Sa... Switch account Beyond Dental Care - Sandst…" at bounding box center [227, 101] width 455 height 203
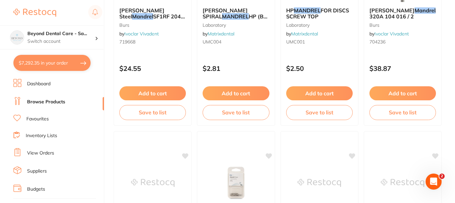
scroll to position [1973, 0]
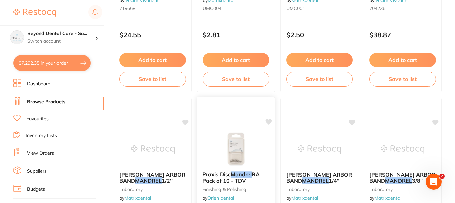
click at [232, 143] on img at bounding box center [236, 149] width 44 height 34
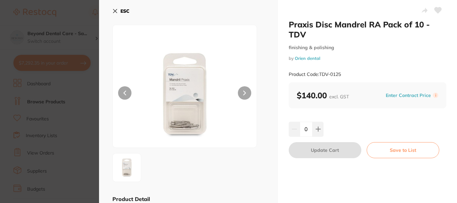
click at [82, 98] on section "Praxis Disc Mandrel RA Pack of 10 - TDV finishing & polishing by Orien dental P…" at bounding box center [228, 101] width 457 height 203
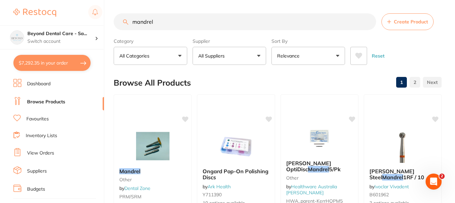
click at [133, 21] on input "mandrel" at bounding box center [245, 21] width 262 height 17
type input "optidisc mandrel"
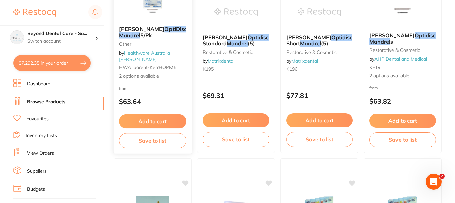
scroll to position [100, 0]
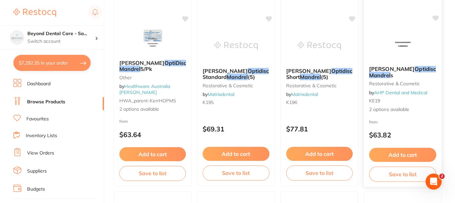
click at [392, 45] on img at bounding box center [403, 44] width 44 height 34
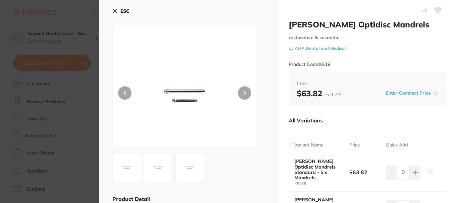
click at [117, 11] on icon at bounding box center [114, 10] width 5 height 5
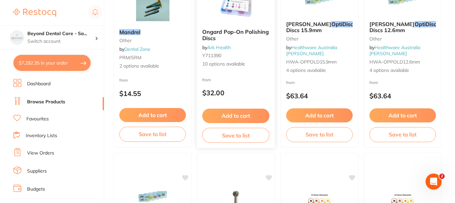
scroll to position [334, 0]
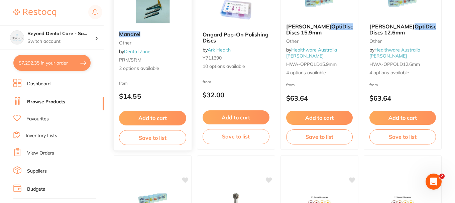
click at [166, 85] on div "from $14.55" at bounding box center [153, 91] width 78 height 24
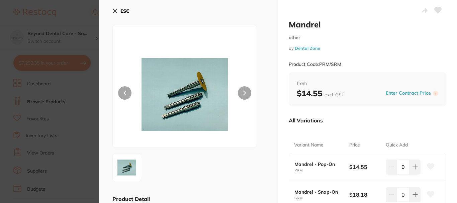
click at [94, 109] on section "Mandrel other by Dental Zone Product Code: PRM/SRM ESC Product Detail Mandrels:…" at bounding box center [228, 101] width 457 height 203
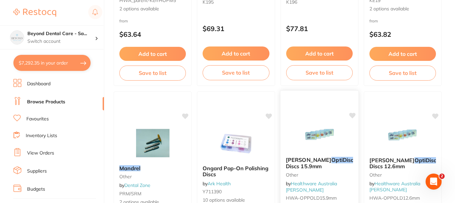
scroll to position [161, 0]
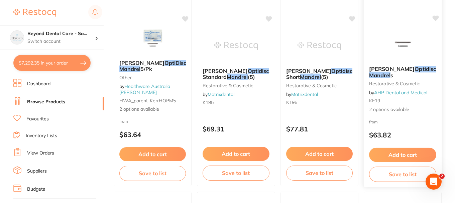
click at [395, 120] on div "from $63.82" at bounding box center [403, 130] width 78 height 24
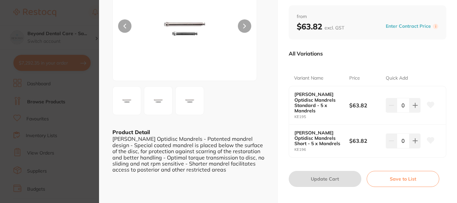
click at [76, 107] on section "Hawe Optidisc Mandrels restorative & cosmetic by AHP Dental and Medical Product…" at bounding box center [228, 101] width 457 height 203
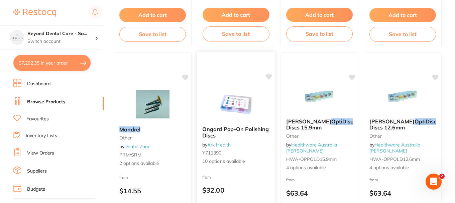
scroll to position [267, 0]
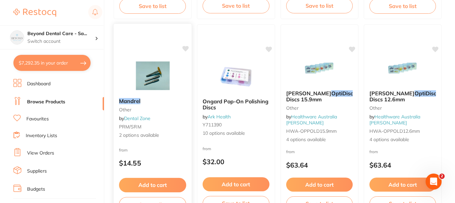
click at [166, 112] on small "other" at bounding box center [152, 109] width 67 height 5
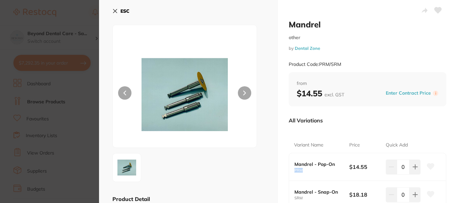
drag, startPoint x: 302, startPoint y: 171, endPoint x: 291, endPoint y: 170, distance: 10.7
click at [291, 170] on div "Mandrel - Pop-On PRM $14.55 0" at bounding box center [367, 167] width 157 height 28
copy small "PRM"
drag, startPoint x: 321, startPoint y: 93, endPoint x: 296, endPoint y: 95, distance: 24.4
click at [297, 95] on b "$14.55 excl. GST" at bounding box center [320, 93] width 47 height 10
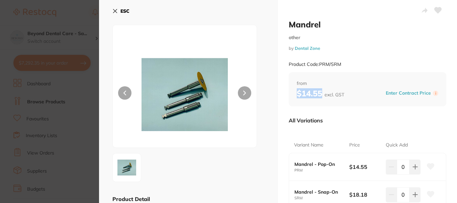
copy b "$14.55"
click at [414, 168] on icon at bounding box center [414, 166] width 5 height 5
click at [428, 166] on icon at bounding box center [430, 166] width 7 height 6
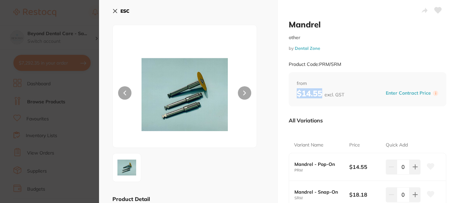
type input "3"
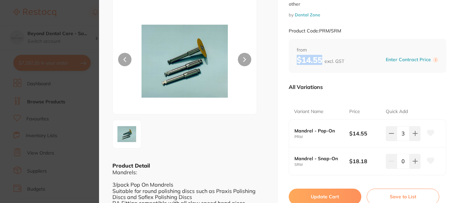
click at [427, 130] on icon at bounding box center [430, 133] width 7 height 7
click at [428, 133] on icon at bounding box center [430, 133] width 7 height 6
click at [340, 193] on button "Update Cart" at bounding box center [325, 197] width 73 height 16
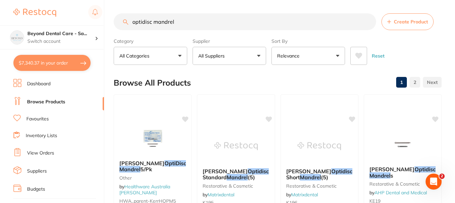
drag, startPoint x: 182, startPoint y: 26, endPoint x: 120, endPoint y: 27, distance: 61.5
click at [117, 25] on input "optidisc mandrel" at bounding box center [245, 21] width 262 height 17
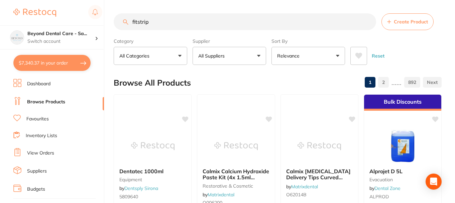
type input "fitstrip"
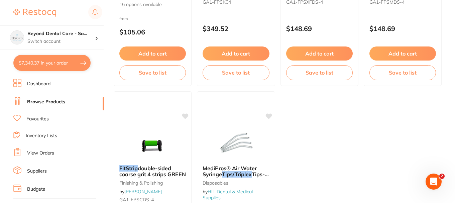
scroll to position [134, 0]
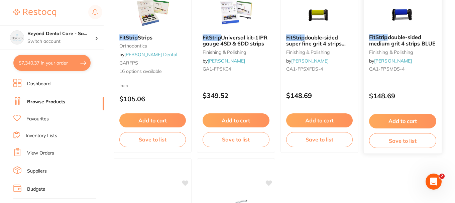
click at [398, 67] on span "GA1-FPSMDS-4" at bounding box center [386, 69] width 35 height 6
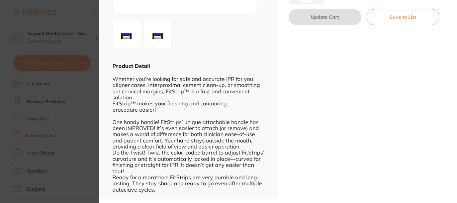
click at [84, 105] on section "FitStrip double-sided medium grit 4 strips BLUE finishing & polishing by Henry …" at bounding box center [228, 101] width 457 height 203
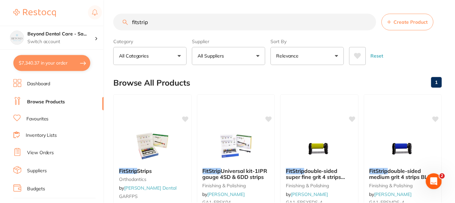
scroll to position [134, 0]
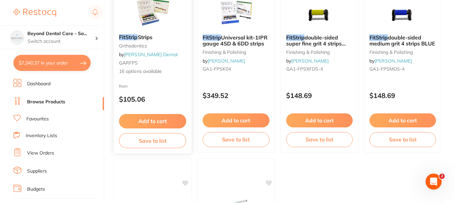
click at [169, 69] on span "16 options available" at bounding box center [152, 71] width 67 height 7
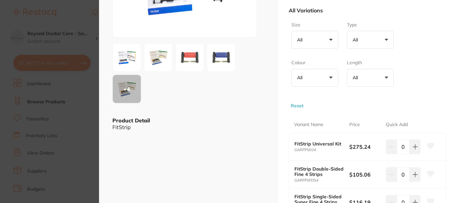
scroll to position [100, 0]
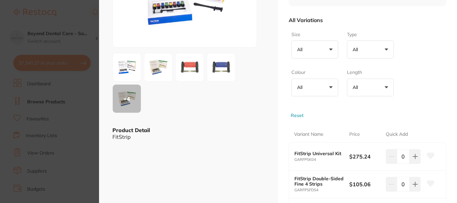
click at [326, 47] on button "All +0" at bounding box center [314, 49] width 47 height 18
click at [372, 50] on button "All +0" at bounding box center [370, 49] width 47 height 18
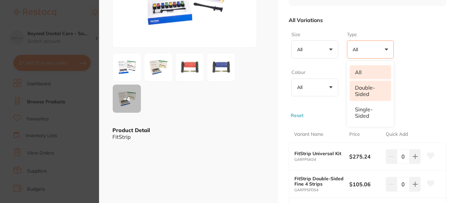
click at [366, 91] on li "Double-sided" at bounding box center [369, 91] width 41 height 20
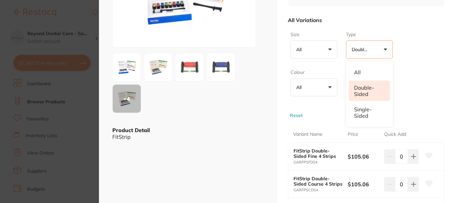
drag, startPoint x: 74, startPoint y: 91, endPoint x: 307, endPoint y: 69, distance: 233.4
click at [75, 91] on section "FitStrip Strips orthodontics by Erskine Dental Product Code: GARFPS ESC + 4 Pro…" at bounding box center [227, 101] width 455 height 203
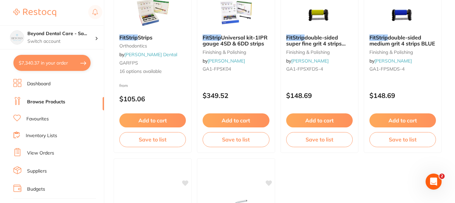
click at [154, 69] on span "16 options available" at bounding box center [152, 71] width 67 height 7
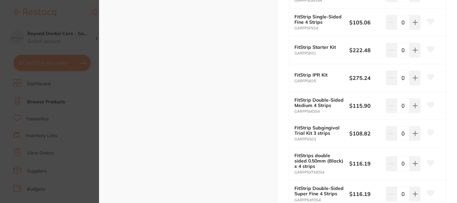
scroll to position [401, 0]
type input "1"
click at [309, 103] on b "FitStrip Double-Sided Medium 4 Strips" at bounding box center [318, 102] width 49 height 11
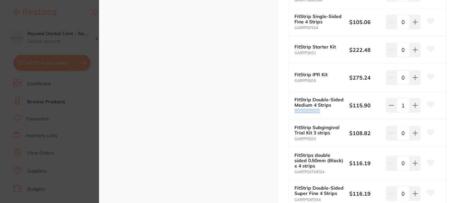
drag, startPoint x: 321, startPoint y: 111, endPoint x: 292, endPoint y: 112, distance: 29.4
click at [292, 112] on div "FitStrip Double-Sided Medium 4 Strips GARFPSMDS4 $115.90 1" at bounding box center [367, 106] width 157 height 28
copy small "GARFPSMDS4"
drag, startPoint x: 371, startPoint y: 106, endPoint x: 344, endPoint y: 108, distance: 26.5
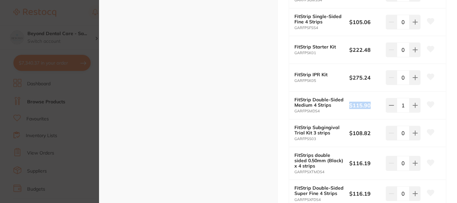
click at [344, 108] on div "FitStrip Double-Sided Medium 4 Strips GARFPSMDS4 $115.90 1" at bounding box center [367, 106] width 157 height 28
copy div "$115.90"
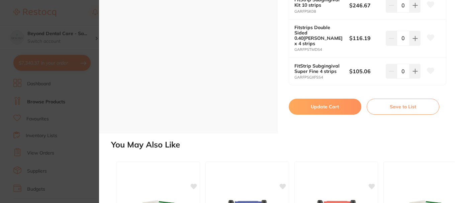
scroll to position [635, 0]
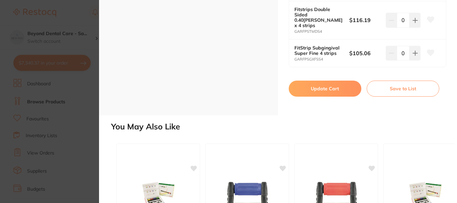
click at [319, 87] on button "Update Cart" at bounding box center [325, 89] width 73 height 16
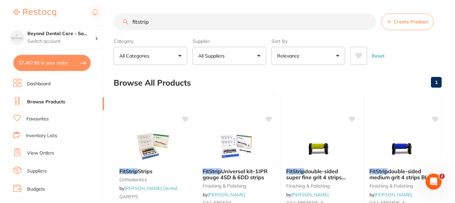
drag, startPoint x: 128, startPoint y: 23, endPoint x: 87, endPoint y: 23, distance: 41.5
click at [87, 23] on div "$7,467.86 Beyond Dental Care - Sa... Switch account Beyond Dental Care - Sandst…" at bounding box center [227, 101] width 455 height 203
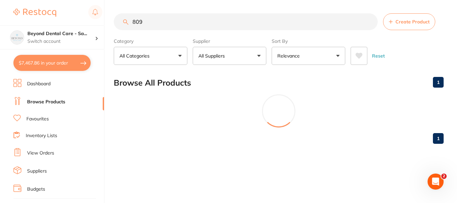
type input "809"
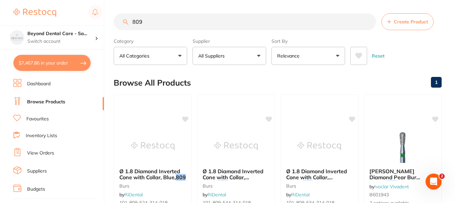
drag, startPoint x: 148, startPoint y: 20, endPoint x: 124, endPoint y: 18, distance: 23.4
click at [125, 18] on input "809" at bounding box center [245, 21] width 262 height 17
type input "articaine"
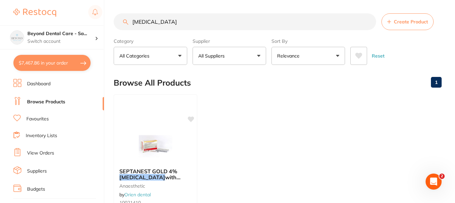
drag, startPoint x: 170, startPoint y: 21, endPoint x: 120, endPoint y: 23, distance: 49.5
click at [120, 23] on input "articaine" at bounding box center [245, 21] width 262 height 17
type input "septanest"
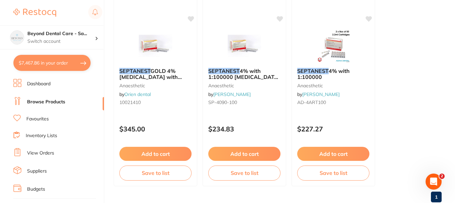
scroll to position [67, 0]
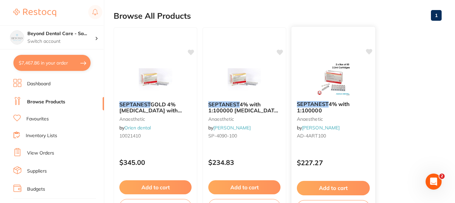
click at [343, 72] on img at bounding box center [333, 79] width 44 height 34
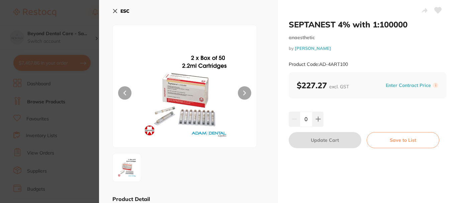
drag, startPoint x: 338, startPoint y: 62, endPoint x: 329, endPoint y: 43, distance: 21.1
drag, startPoint x: 329, startPoint y: 43, endPoint x: 224, endPoint y: 31, distance: 105.0
click at [224, 30] on div at bounding box center [184, 86] width 144 height 123
click at [75, 32] on section "SEPTANEST 4% with 1:100000 anaesthetic by Adam Dental Product Code: AD-4ART100 …" at bounding box center [228, 101] width 457 height 203
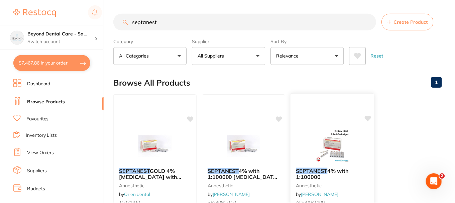
scroll to position [67, 0]
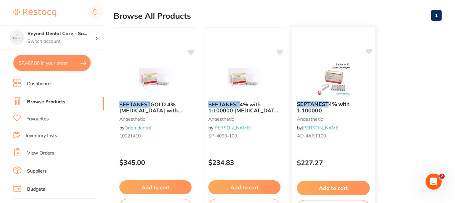
click at [368, 52] on icon at bounding box center [369, 52] width 6 height 6
click at [62, 40] on p "Switch account" at bounding box center [61, 41] width 68 height 7
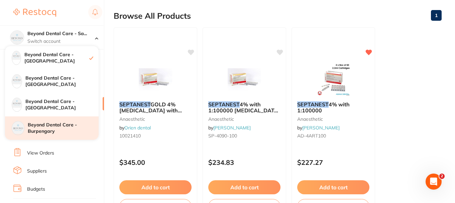
click at [56, 127] on h4 "Beyond Dental Care - Burpengary" at bounding box center [63, 128] width 71 height 13
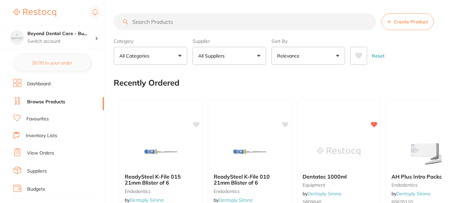
click at [32, 150] on link "View Orders" at bounding box center [40, 153] width 27 height 7
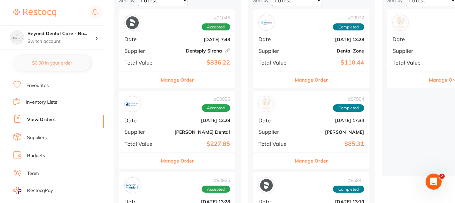
scroll to position [100, 0]
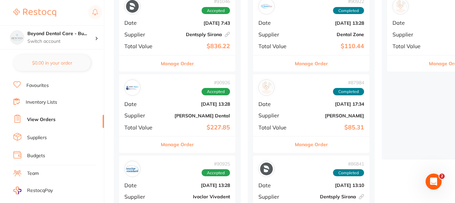
click at [172, 36] on b "Dentsply Sirona This order has been placed with your online account on Dentsply…" at bounding box center [196, 34] width 67 height 5
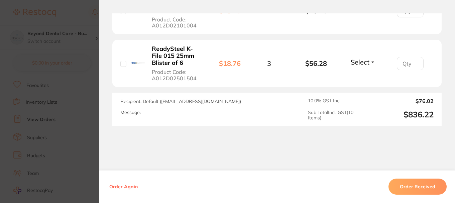
scroll to position [669, 0]
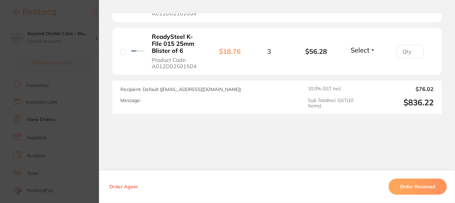
click at [69, 95] on section "Order ID: Restocq- 91046 Linked Order Order Information Accepted Order Order Da…" at bounding box center [227, 101] width 455 height 203
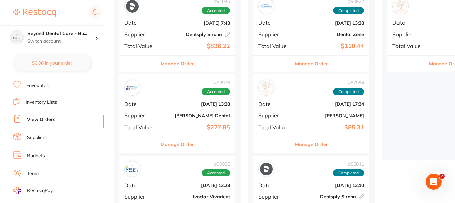
click at [416, 123] on div "cancelled / rejected ( 1 ) Sort by Latest Notification # 90919 Rejected Date [D…" at bounding box center [445, 59] width 127 height 201
click at [64, 44] on p "Switch account" at bounding box center [61, 41] width 68 height 7
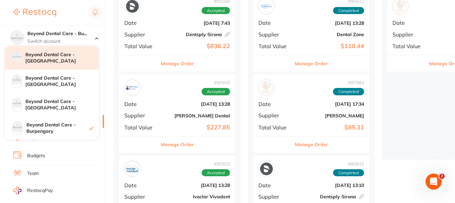
click at [70, 56] on h4 "Beyond Dental Care - [GEOGRAPHIC_DATA]" at bounding box center [61, 57] width 73 height 13
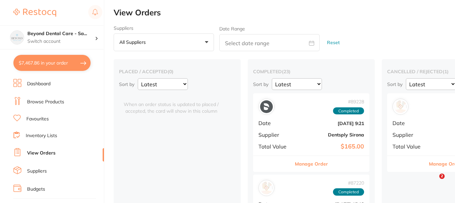
checkbox input "false"
click at [52, 103] on link "Browse Products" at bounding box center [45, 102] width 37 height 7
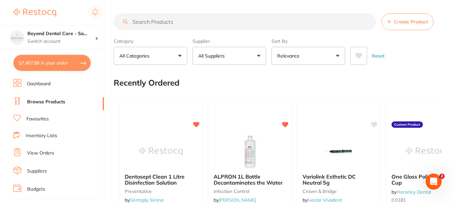
click at [147, 22] on input "search" at bounding box center [245, 21] width 262 height 17
type input "septodent"
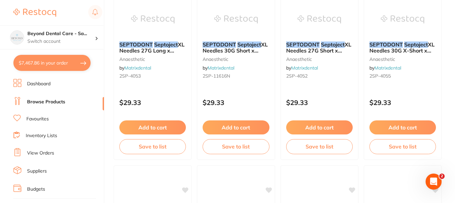
scroll to position [134, 0]
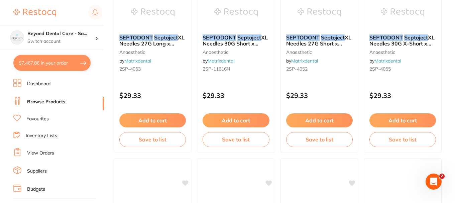
click at [28, 116] on link "Favourites" at bounding box center [37, 119] width 22 height 7
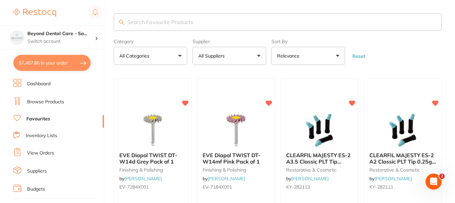
click at [229, 61] on button "All Suppliers" at bounding box center [230, 56] width 74 height 18
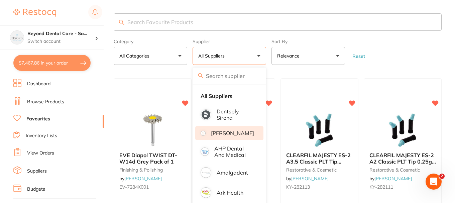
click at [226, 136] on p "[PERSON_NAME]" at bounding box center [232, 133] width 43 height 6
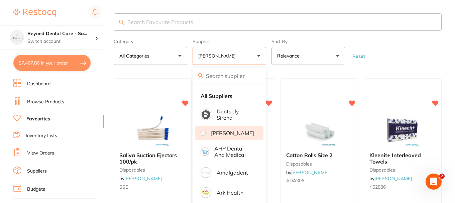
click at [257, 58] on section at bounding box center [227, 101] width 455 height 203
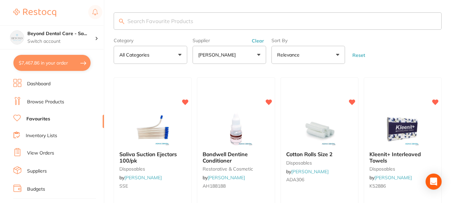
scroll to position [235, 0]
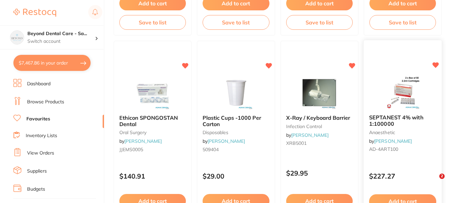
click at [398, 94] on img at bounding box center [403, 93] width 44 height 34
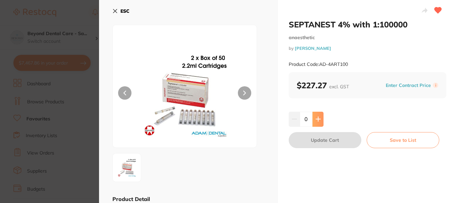
click at [321, 123] on button at bounding box center [317, 119] width 11 height 15
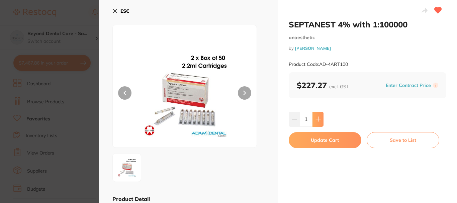
click at [321, 123] on button at bounding box center [317, 119] width 11 height 15
type input "3"
drag, startPoint x: 352, startPoint y: 65, endPoint x: 319, endPoint y: 66, distance: 33.1
click at [319, 66] on div "Product Code: AD-4ART100" at bounding box center [367, 64] width 157 height 16
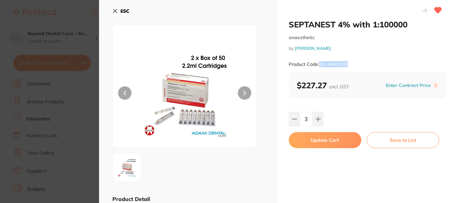
copy small "AD-4ART100"
drag, startPoint x: 328, startPoint y: 89, endPoint x: 285, endPoint y: 85, distance: 43.3
click at [285, 85] on div "SEPTANEST 4% with 1:100000 anaesthetic by Adam Dental Product Code: AD-4ART100 …" at bounding box center [367, 150] width 179 height 300
copy b "$227.27"
click at [120, 9] on button "ESC" at bounding box center [120, 10] width 17 height 11
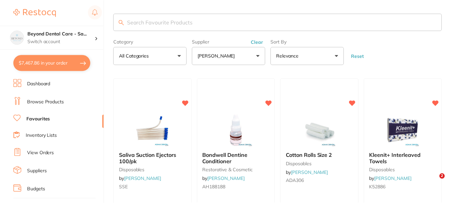
scroll to position [235, 0]
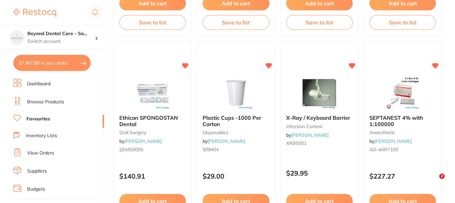
click at [49, 59] on button "$7,467.86 in your order" at bounding box center [51, 63] width 77 height 16
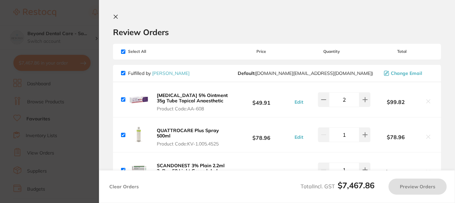
checkbox input "true"
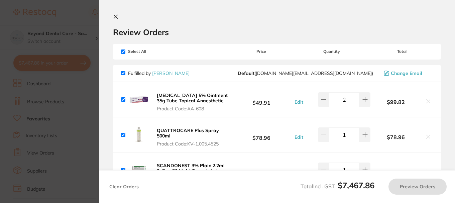
checkbox input "true"
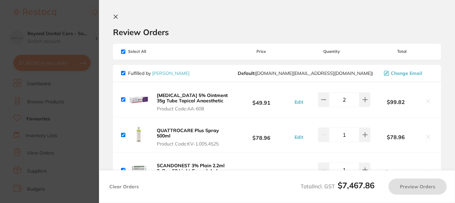
checkbox input "true"
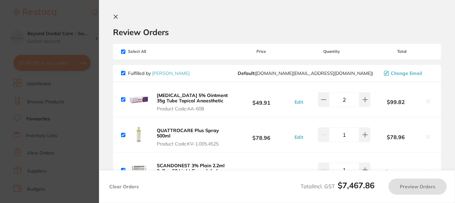
checkbox input "true"
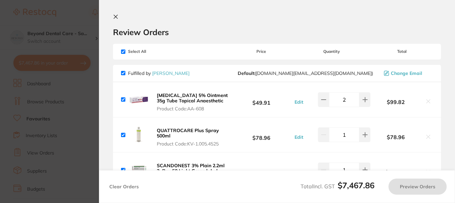
checkbox input "true"
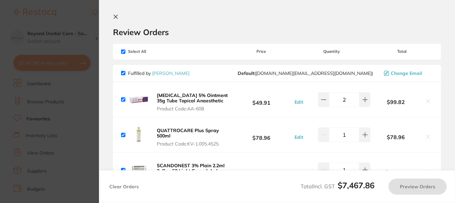
checkbox input "true"
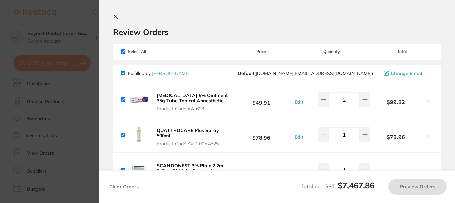
checkbox input "true"
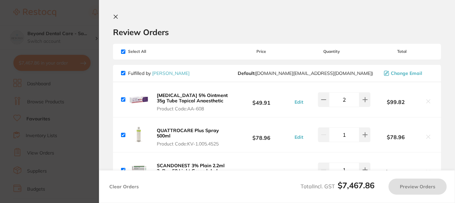
checkbox input "true"
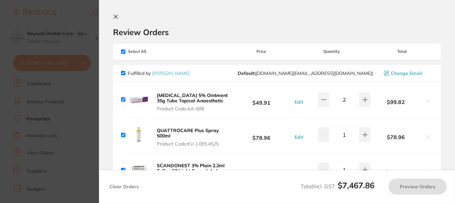
checkbox input "true"
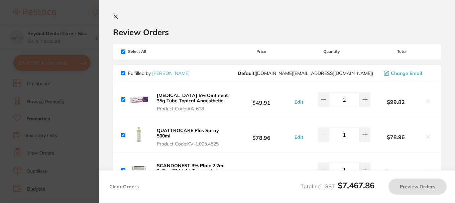
checkbox input "true"
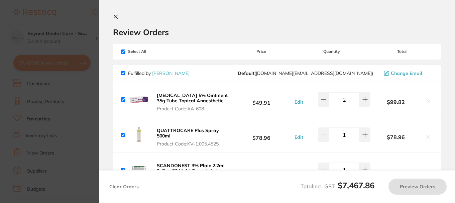
checkbox input "true"
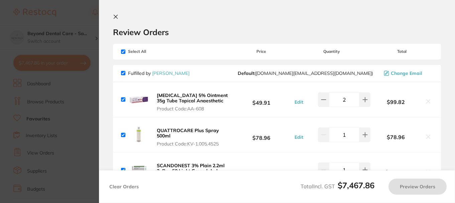
checkbox input "true"
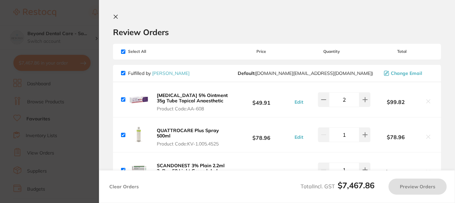
checkbox input "true"
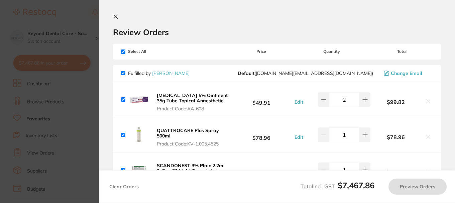
checkbox input "true"
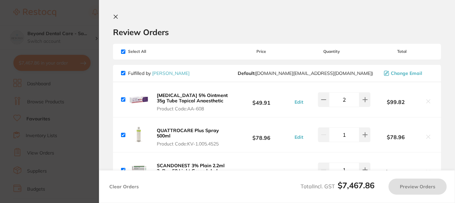
checkbox input "true"
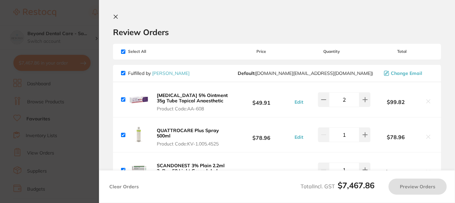
checkbox input "true"
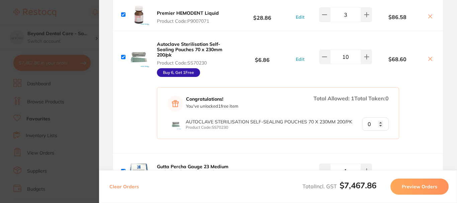
scroll to position [1036, 0]
type input "1"
click at [379, 123] on input "1" at bounding box center [375, 123] width 27 height 13
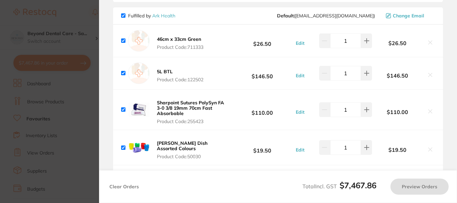
scroll to position [1973, 0]
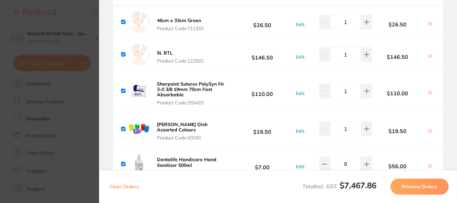
click at [411, 185] on button "Preview Orders" at bounding box center [419, 187] width 58 height 16
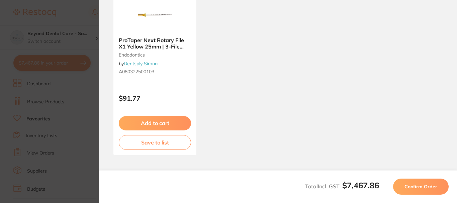
scroll to position [91, 0]
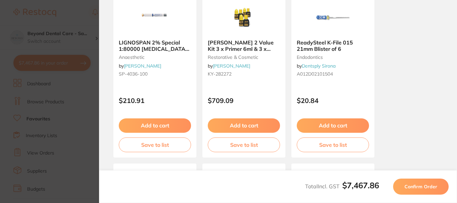
click at [411, 185] on span "Confirm Order" at bounding box center [420, 187] width 33 height 6
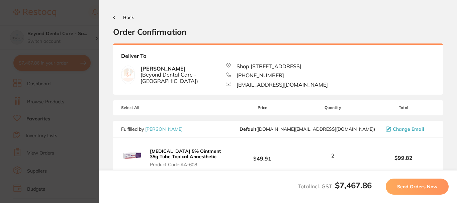
scroll to position [0, 0]
click at [410, 182] on button "Send Orders Now" at bounding box center [416, 187] width 63 height 16
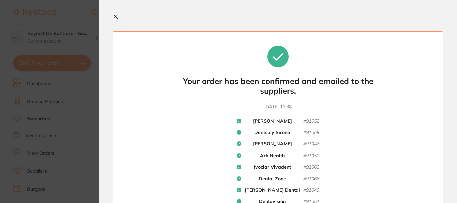
click at [116, 16] on icon at bounding box center [116, 17] width 4 height 4
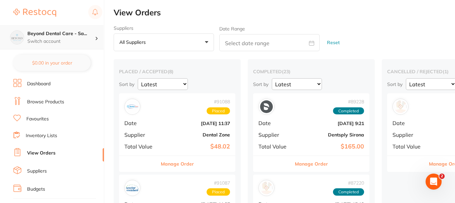
click at [46, 35] on h4 "Beyond Dental Care - Sa..." at bounding box center [61, 33] width 68 height 7
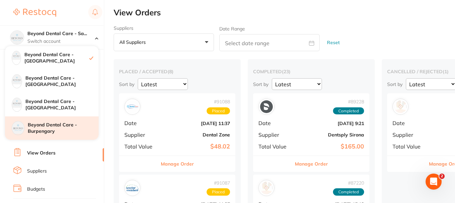
click at [47, 130] on h4 "Beyond Dental Care - Burpengary" at bounding box center [63, 128] width 71 height 13
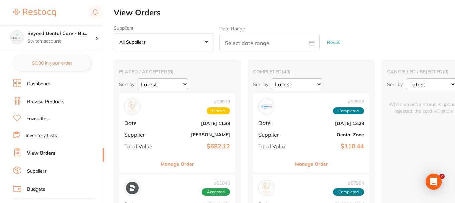
click at [46, 101] on link "Browse Products" at bounding box center [45, 102] width 37 height 7
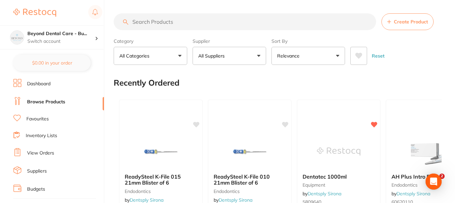
click at [185, 24] on input "search" at bounding box center [245, 21] width 262 height 17
click at [167, 25] on input "search" at bounding box center [245, 21] width 262 height 17
paste input "AD-4ART100"
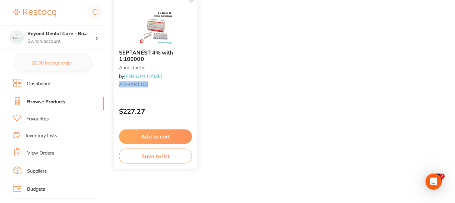
type input "AD-4ART100"
click at [162, 133] on button "Add to cart" at bounding box center [155, 136] width 73 height 14
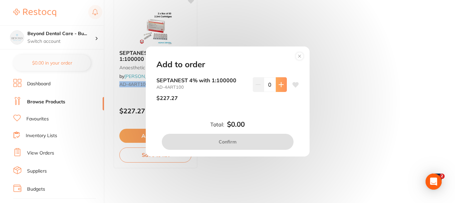
click at [281, 86] on icon at bounding box center [281, 84] width 5 height 5
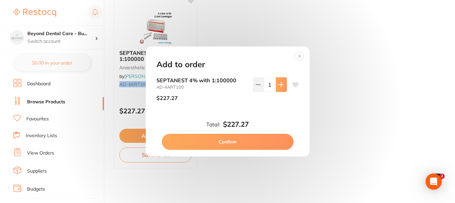
click at [281, 86] on icon at bounding box center [281, 84] width 5 height 5
type input "3"
click at [229, 143] on button "Confirm" at bounding box center [228, 142] width 132 height 16
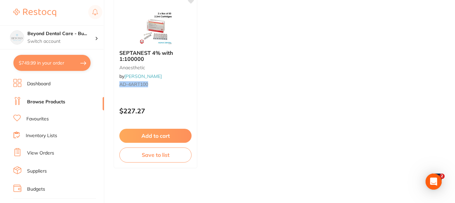
click at [57, 56] on button "$749.99 in your order" at bounding box center [51, 63] width 77 height 16
checkbox input "true"
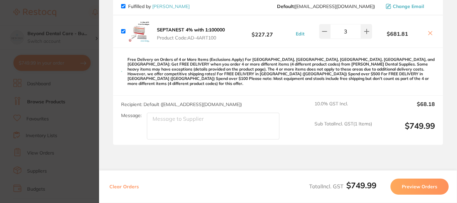
scroll to position [79, 0]
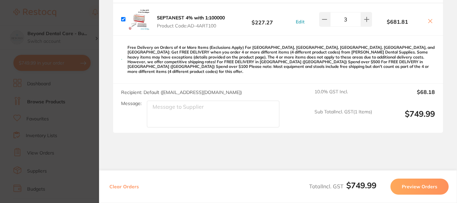
click at [195, 106] on textarea "Message:" at bounding box center [213, 114] width 132 height 27
type textarea "Please add message to invoice/picking slip 4x box BPG 2x box BRI"
click at [427, 186] on button "Preview Orders" at bounding box center [419, 187] width 58 height 16
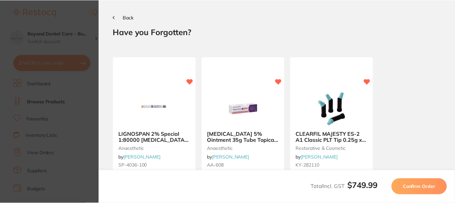
scroll to position [0, 0]
click at [427, 186] on span "Confirm Order" at bounding box center [420, 187] width 33 height 6
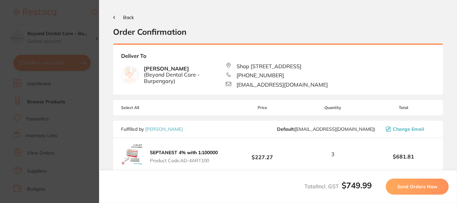
click at [427, 186] on span "Send Orders Now" at bounding box center [417, 187] width 40 height 6
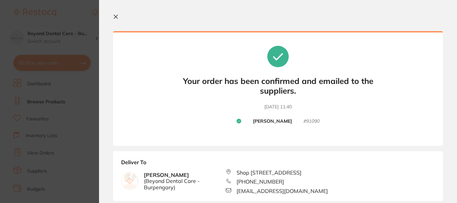
click at [117, 18] on icon at bounding box center [115, 16] width 5 height 5
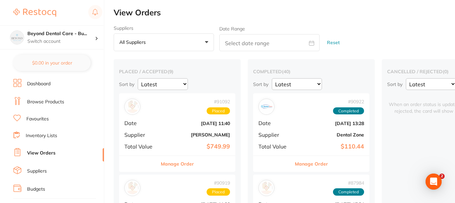
click at [63, 98] on li "Browse Products" at bounding box center [58, 102] width 91 height 10
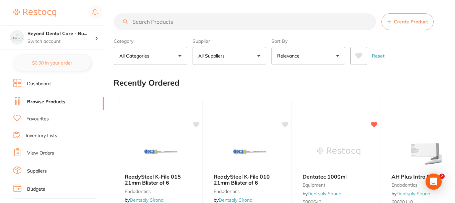
click at [164, 24] on input "search" at bounding box center [245, 21] width 262 height 17
click at [155, 21] on input "search" at bounding box center [245, 21] width 262 height 17
paste input "MMAT03-573"
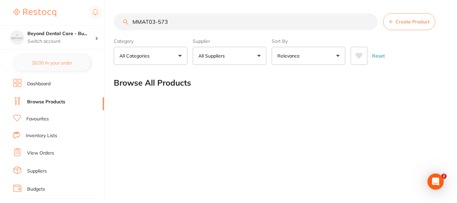
drag, startPoint x: 182, startPoint y: 19, endPoint x: 74, endPoint y: 18, distance: 107.7
click at [74, 18] on div "$0.00 Beyond Dental Care - Bu... Switch account Beyond Dental Care - Sandstone …" at bounding box center [228, 101] width 457 height 203
paste input "Estelite Sigma Quick Composite"
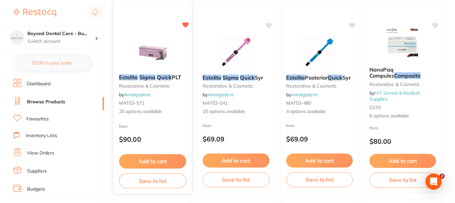
click at [162, 94] on div "Estelite Sigma Quick PLT restorative & cosmetic by Amalgadent MAT03-571 20 opti…" at bounding box center [153, 94] width 78 height 51
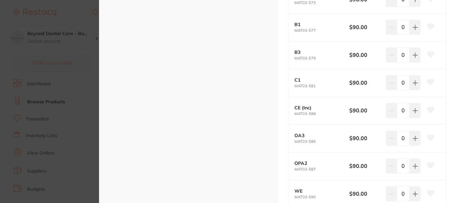
scroll to position [551, 0]
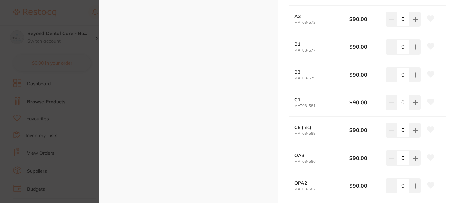
click at [89, 91] on section "Estelite Sigma Quick PLT restorative & cosmetic by Amalgadent Product Code: MAT…" at bounding box center [228, 101] width 457 height 203
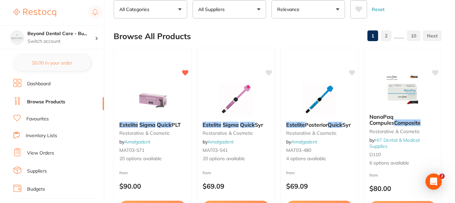
scroll to position [9, 0]
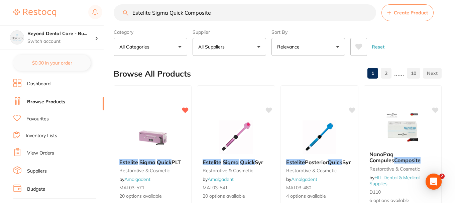
drag, startPoint x: 166, startPoint y: 118, endPoint x: 166, endPoint y: 111, distance: 7.0
click at [166, 118] on div "Estelite Sigma Quick PLT restorative & cosmetic by Amalgadent MAT03-571 20 opti…" at bounding box center [153, 181] width 78 height 192
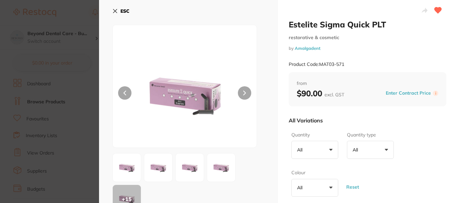
click at [178, 103] on img at bounding box center [184, 95] width 86 height 106
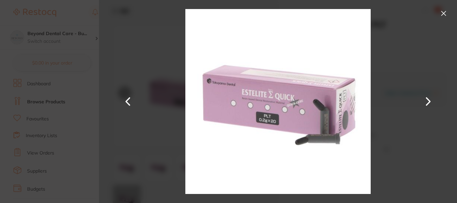
click at [442, 16] on button at bounding box center [443, 13] width 11 height 11
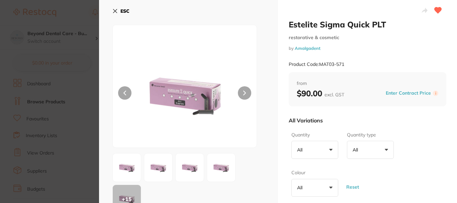
click at [63, 58] on section "Estelite Sigma Quick PLT restorative & cosmetic by Amalgadent Product Code: MAT…" at bounding box center [228, 101] width 457 height 203
click at [115, 13] on input "Estelite Sigma Quick Composite" at bounding box center [246, 21] width 264 height 17
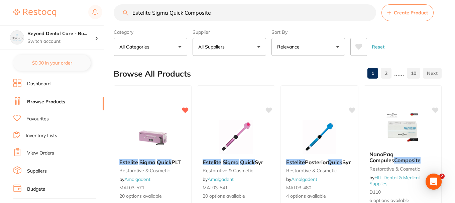
drag, startPoint x: 228, startPoint y: 16, endPoint x: 83, endPoint y: 8, distance: 145.7
click at [82, 7] on div "$0.00 Beyond Dental Care - Bu... Switch account Beyond Dental Care - Sandstone …" at bounding box center [227, 92] width 455 height 203
paste input "KY-282110"
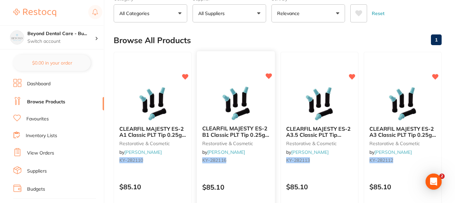
scroll to position [76, 0]
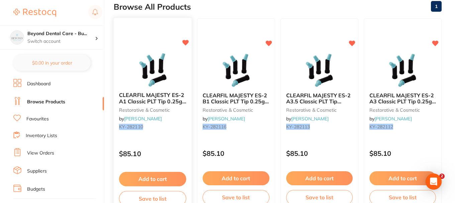
type input "KY-282110"
click at [162, 133] on div "CLEARFIL MAJESTY ES-2 A1 Classic PLT Tip 0.25g x 20 restorative & cosmetic by […" at bounding box center [153, 112] width 78 height 51
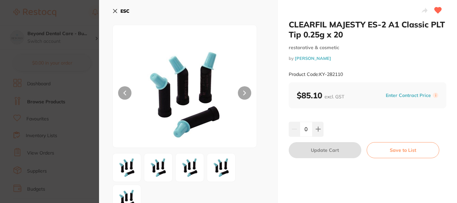
click at [292, 169] on div "CLEARFIL MAJESTY ES-2 A1 Classic PLT Tip 0.25g x 20 restorative & cosmetic by […" at bounding box center [367, 163] width 179 height 326
